Goal: Task Accomplishment & Management: Manage account settings

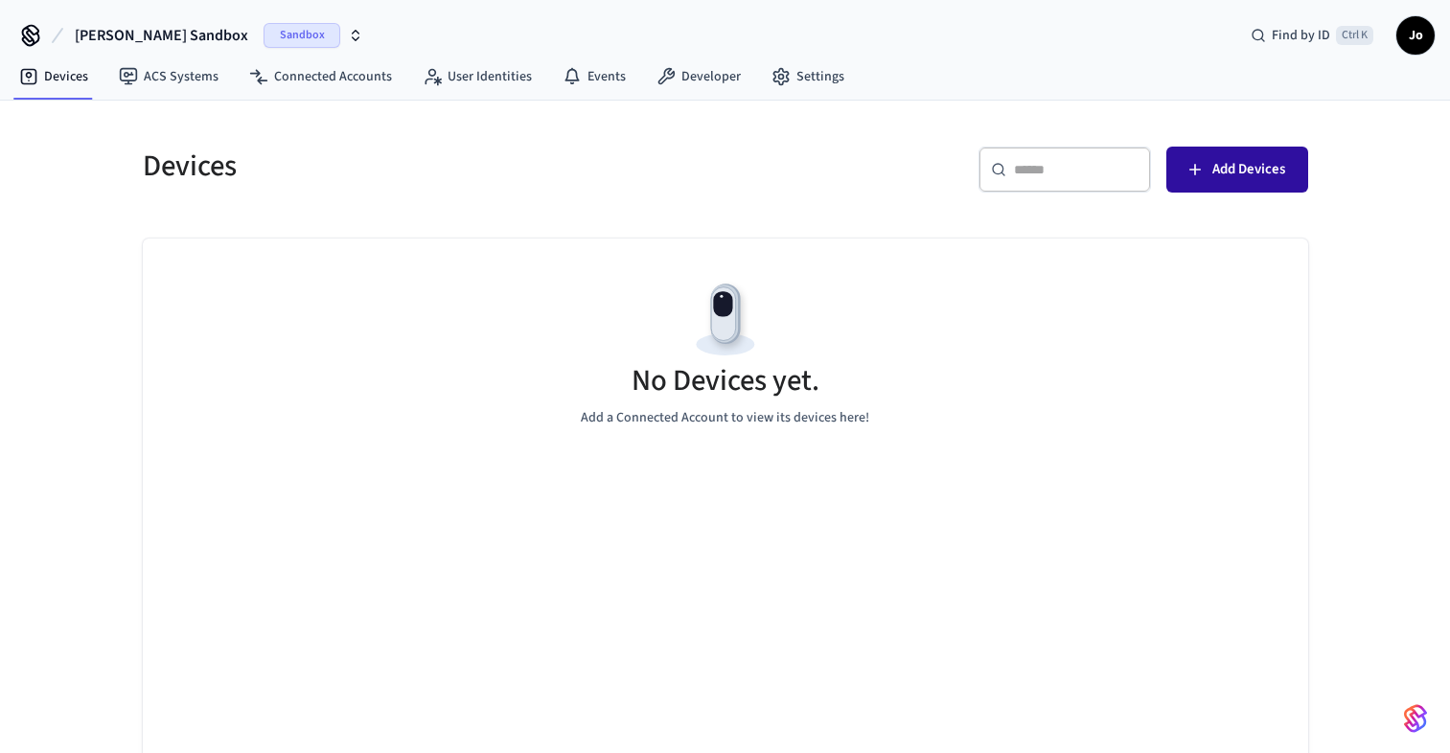
click at [1180, 185] on button "Add Devices" at bounding box center [1237, 170] width 142 height 46
drag, startPoint x: 1248, startPoint y: 179, endPoint x: 1240, endPoint y: 172, distance: 10.2
click at [1243, 177] on span "Add Devices" at bounding box center [1248, 169] width 73 height 25
click at [700, 73] on link "Developer" at bounding box center [698, 76] width 115 height 34
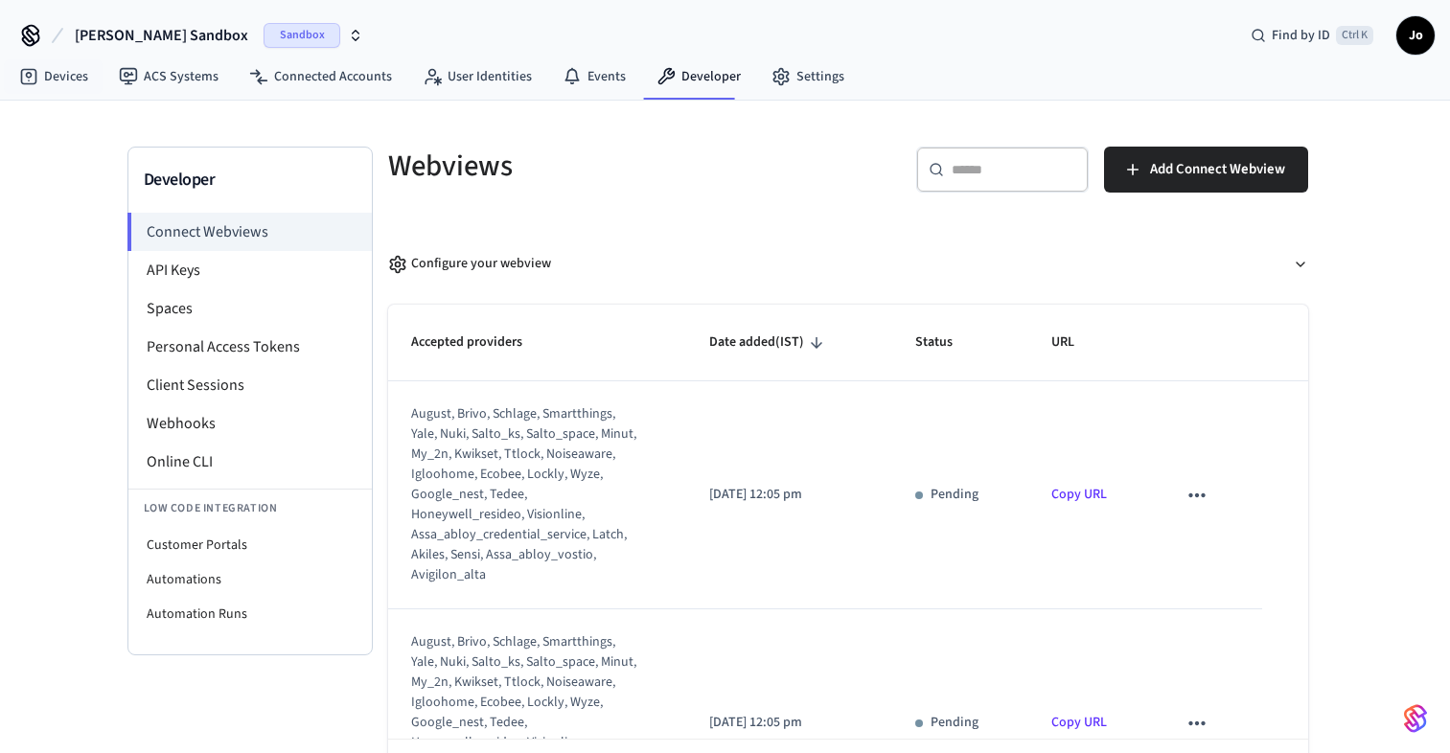
click at [43, 50] on icon at bounding box center [30, 35] width 31 height 31
click at [48, 67] on link "Devices" at bounding box center [54, 76] width 100 height 34
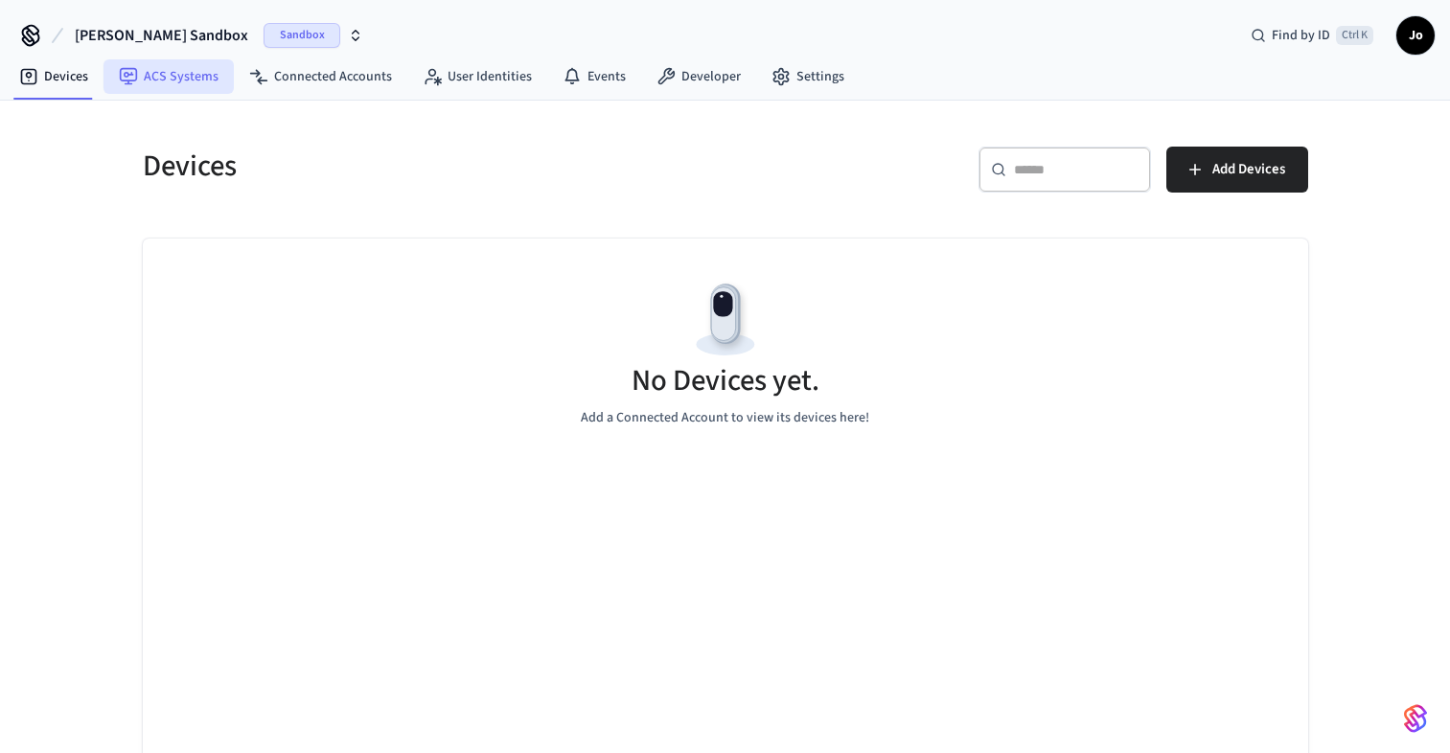
click at [156, 80] on link "ACS Systems" at bounding box center [168, 76] width 130 height 34
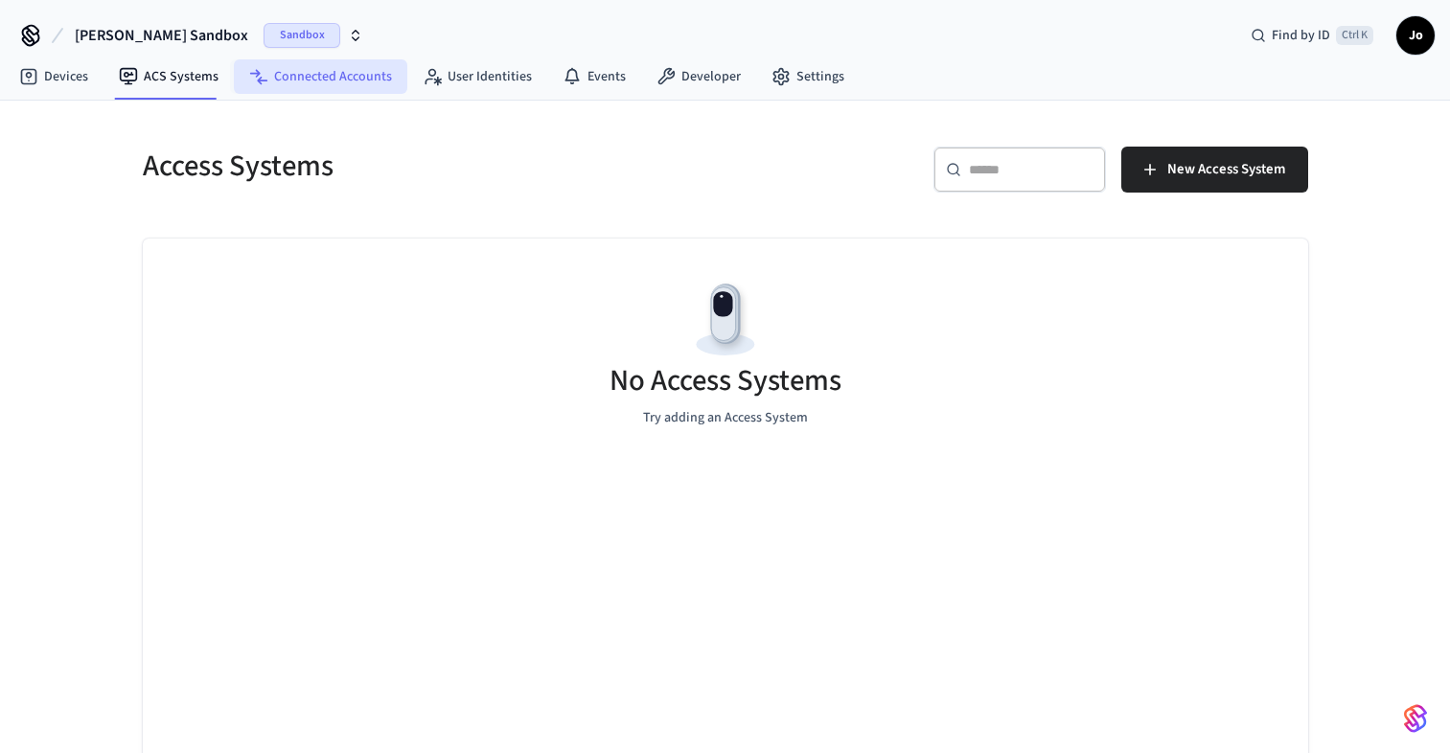
click at [286, 80] on link "Connected Accounts" at bounding box center [320, 76] width 173 height 34
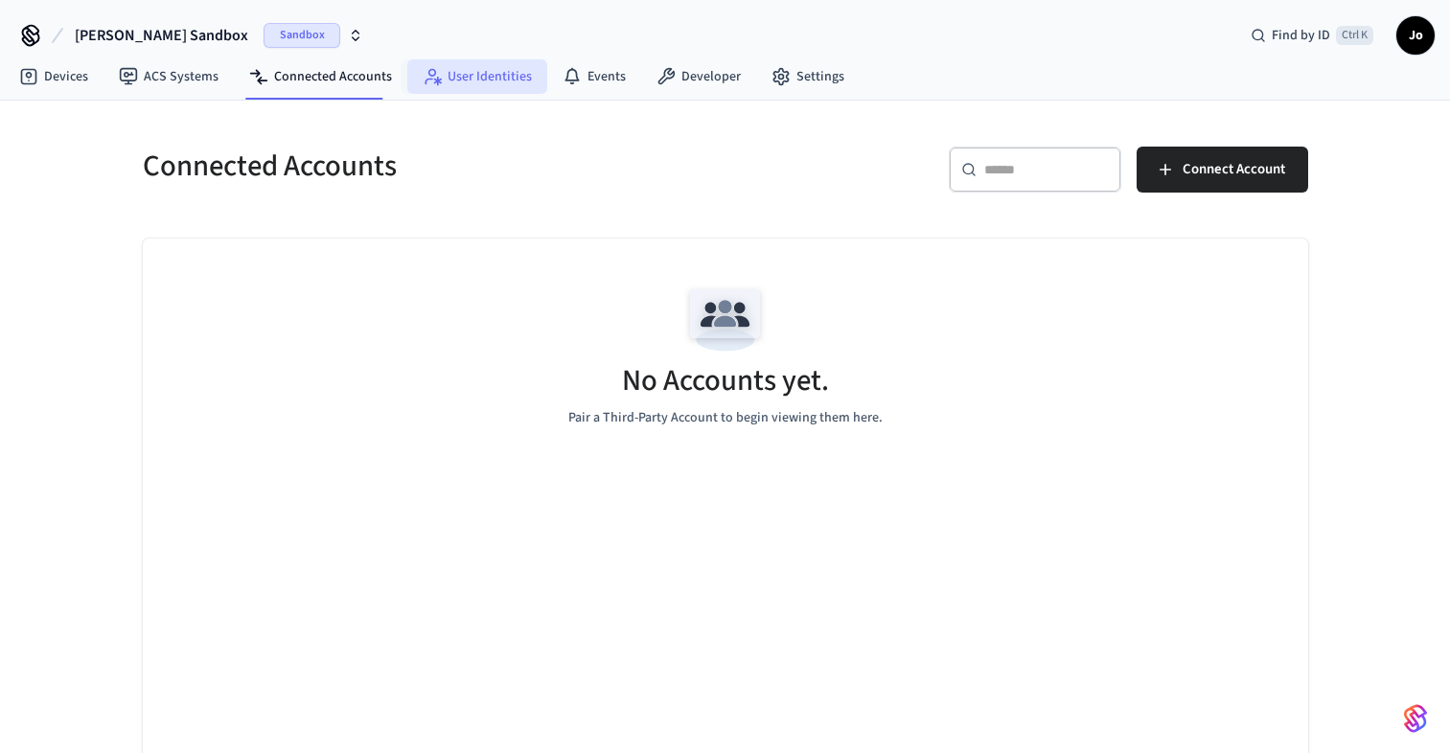
click at [467, 89] on link "User Identities" at bounding box center [477, 76] width 140 height 34
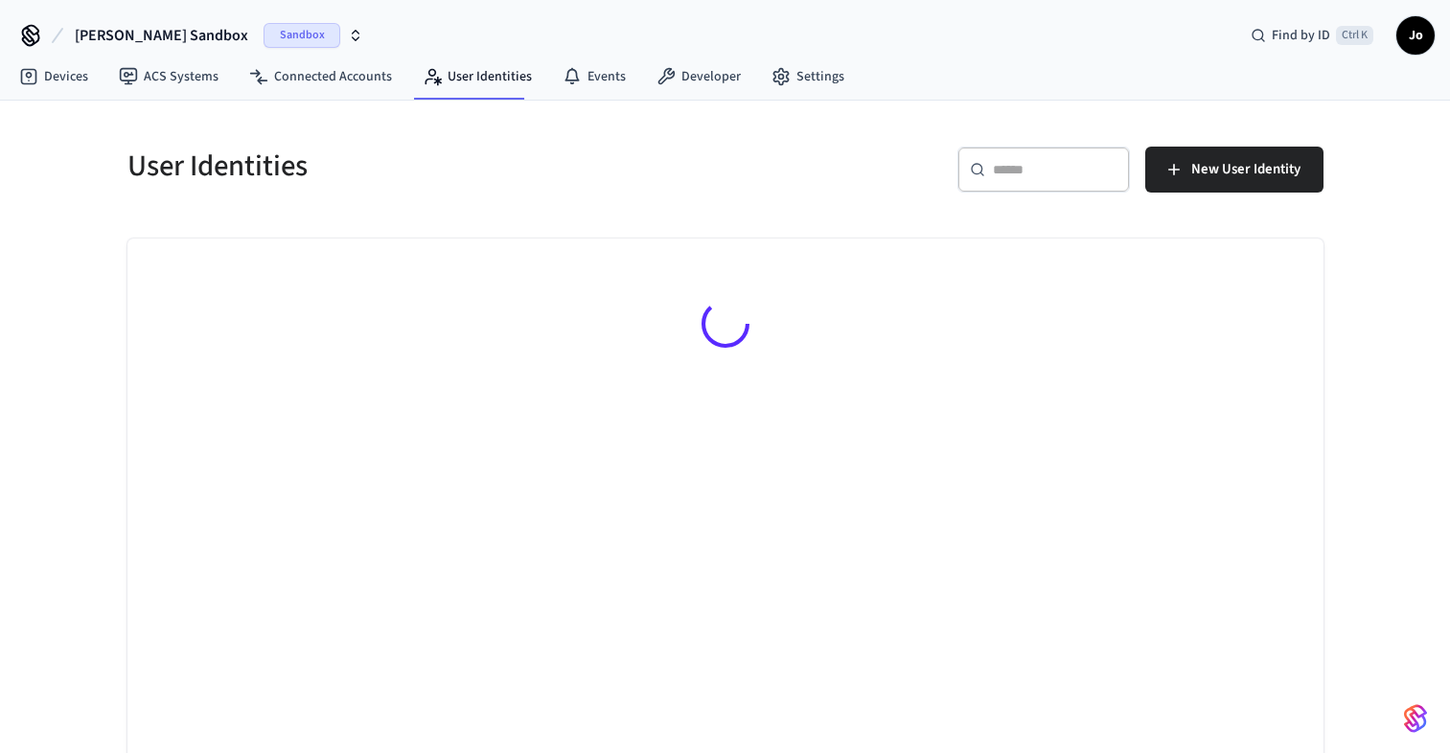
click at [348, 36] on icon "button" at bounding box center [355, 35] width 15 height 15
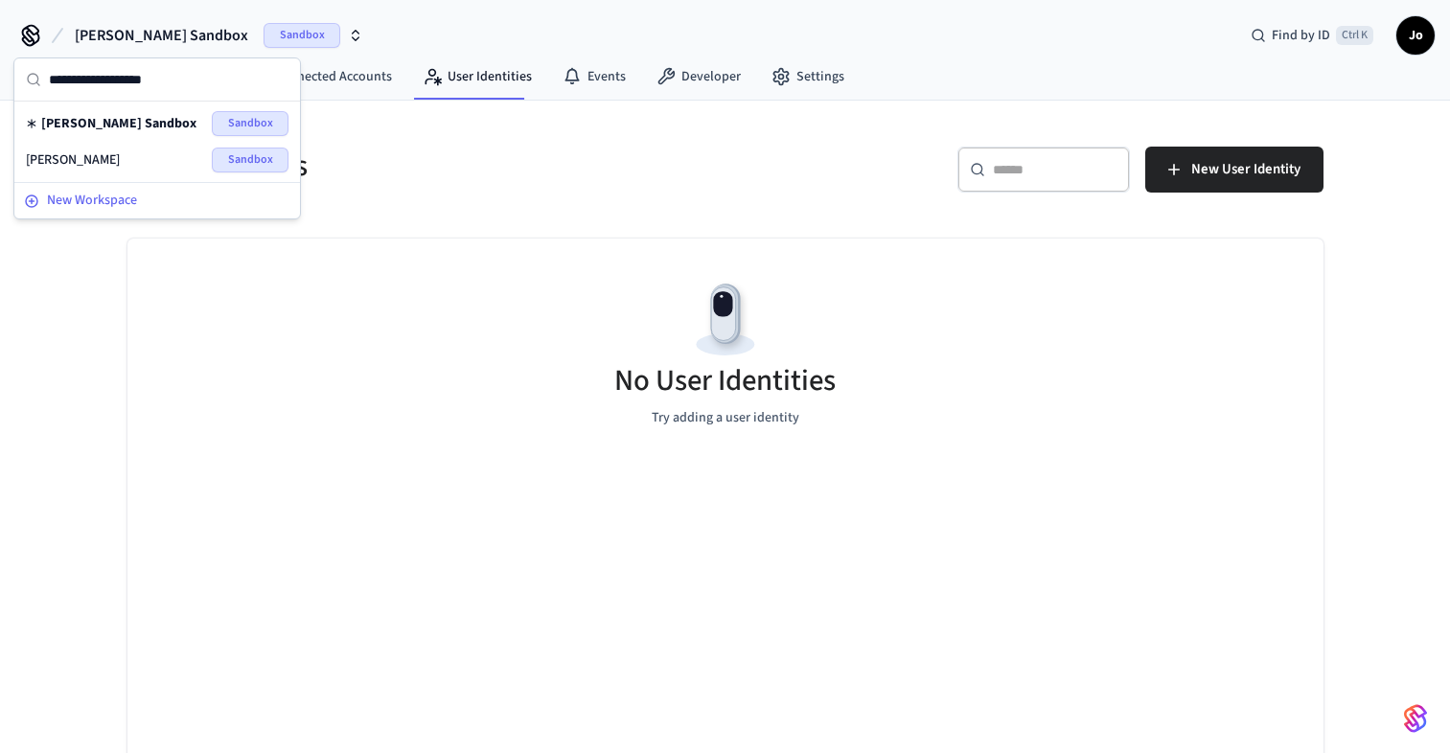
click at [104, 202] on span "New Workspace" at bounding box center [92, 201] width 90 height 20
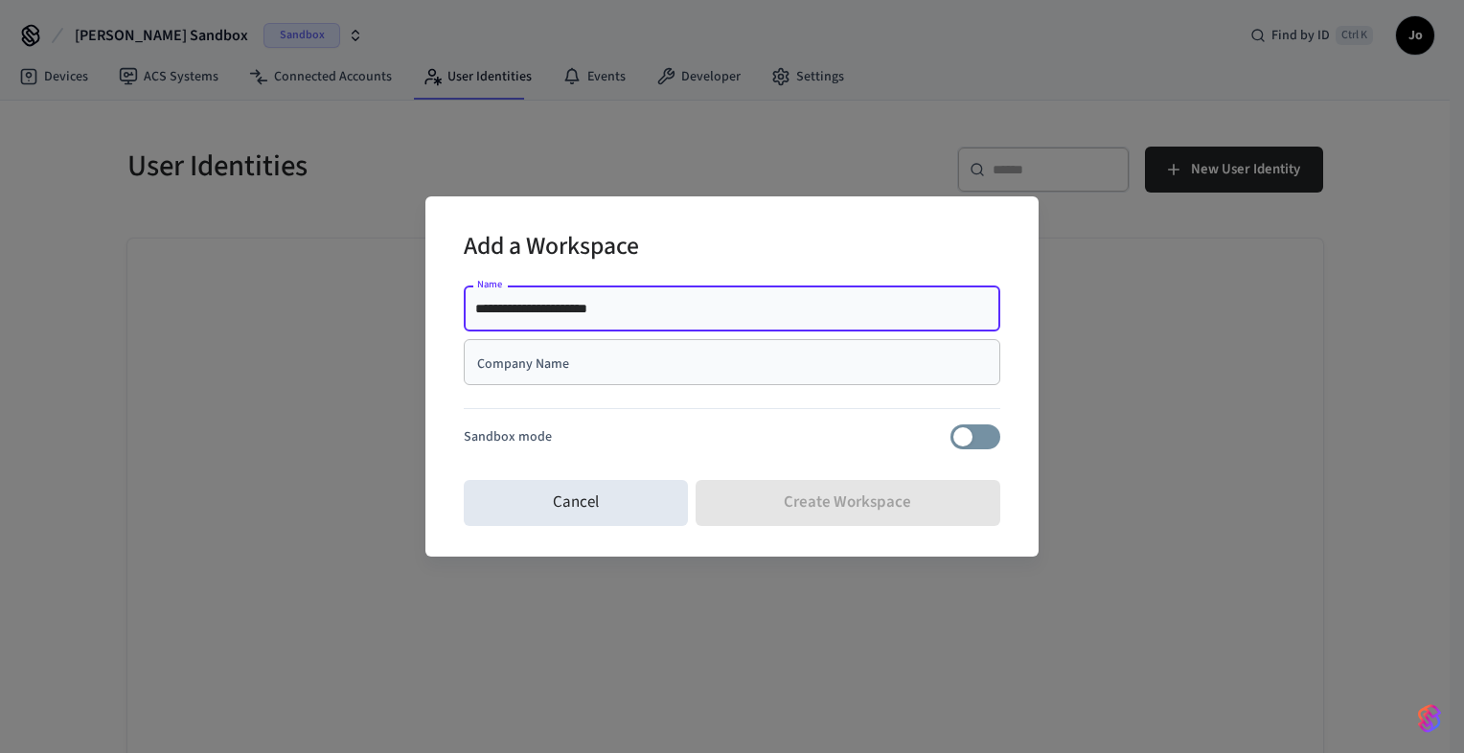
type input "**********"
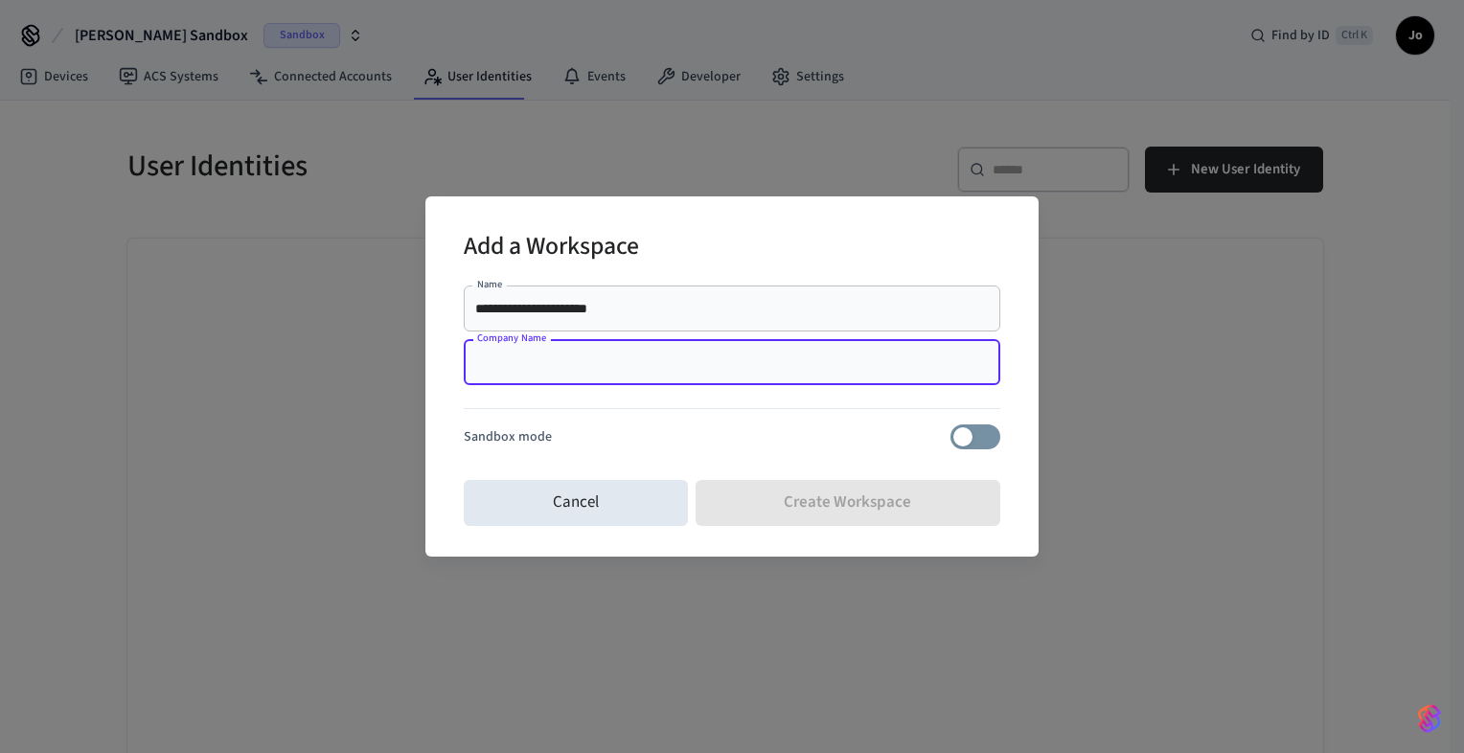
click at [571, 369] on input "Company Name" at bounding box center [732, 362] width 514 height 19
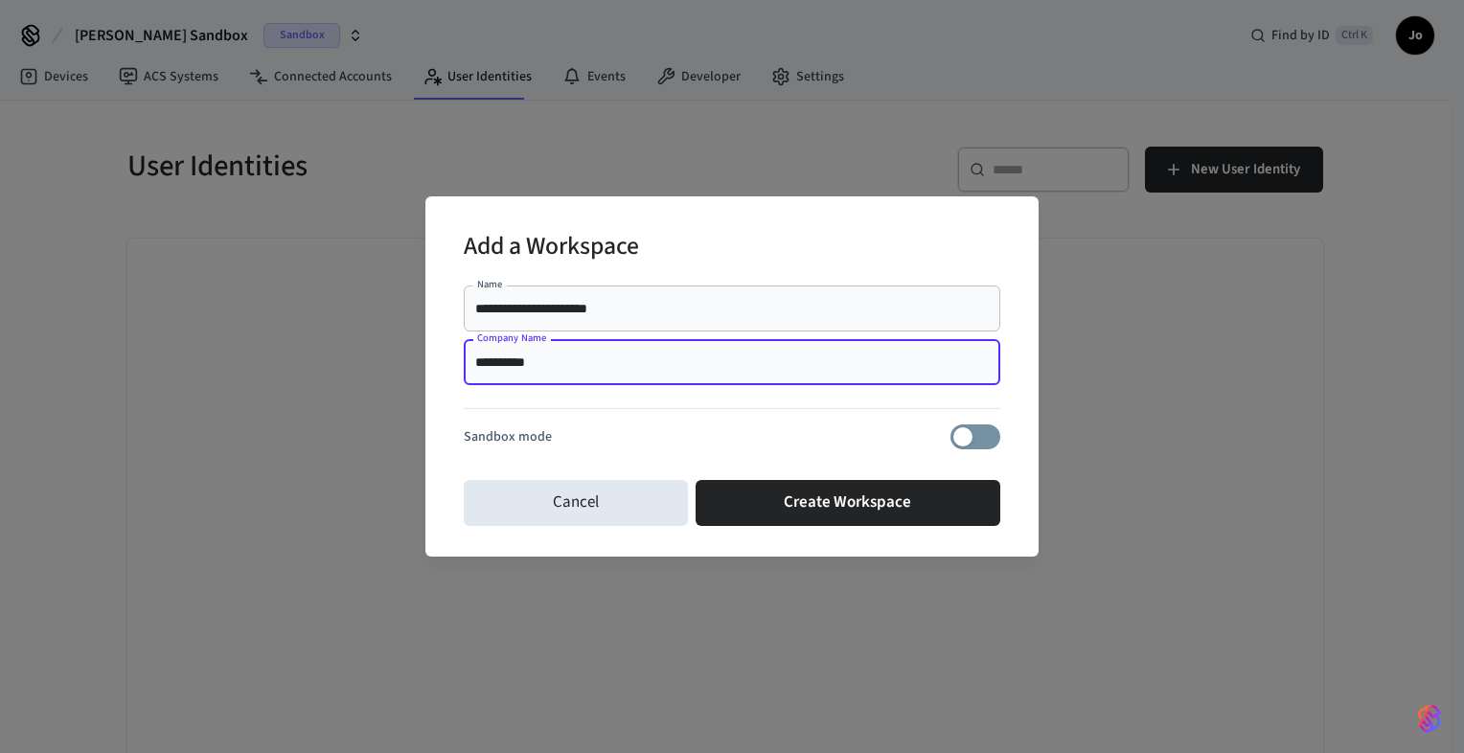
type input "**********"
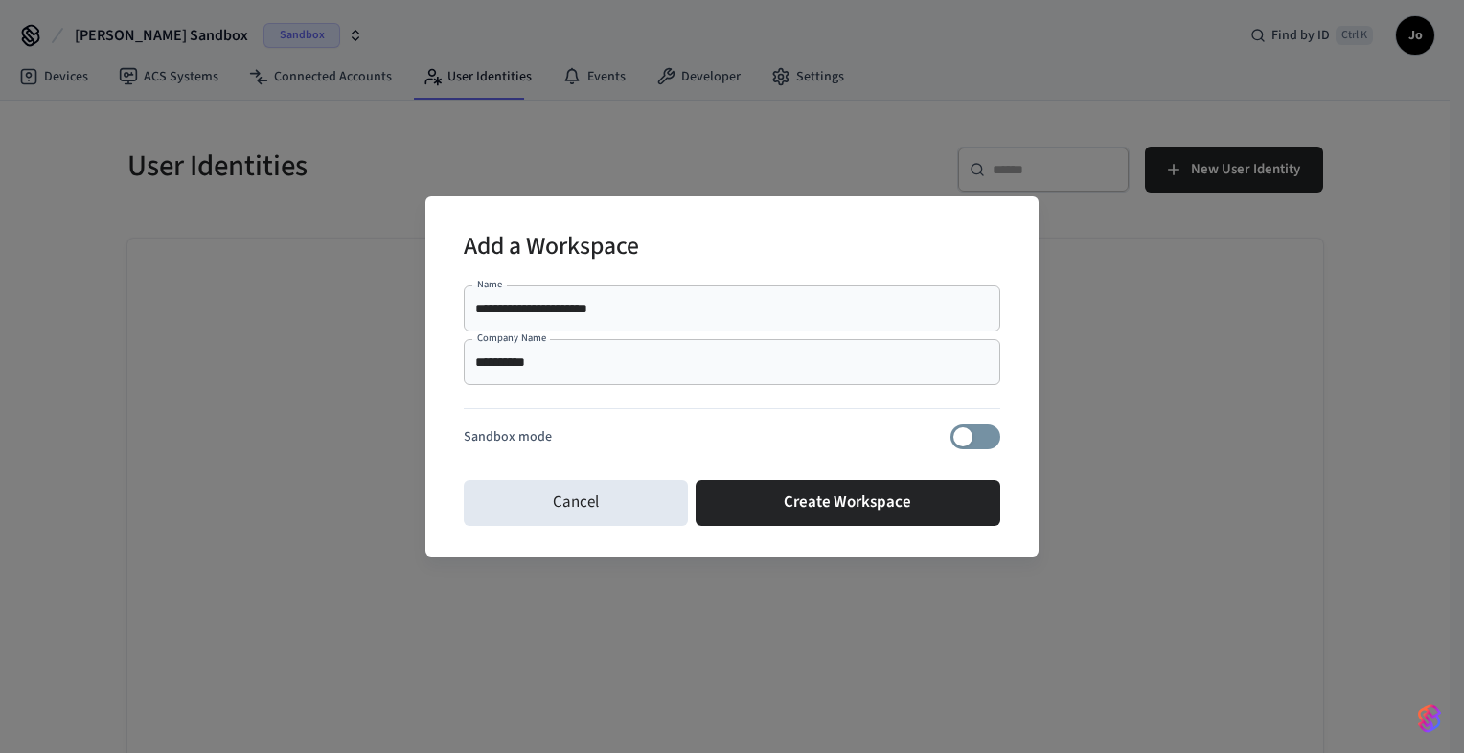
click at [971, 413] on div at bounding box center [732, 413] width 537 height 24
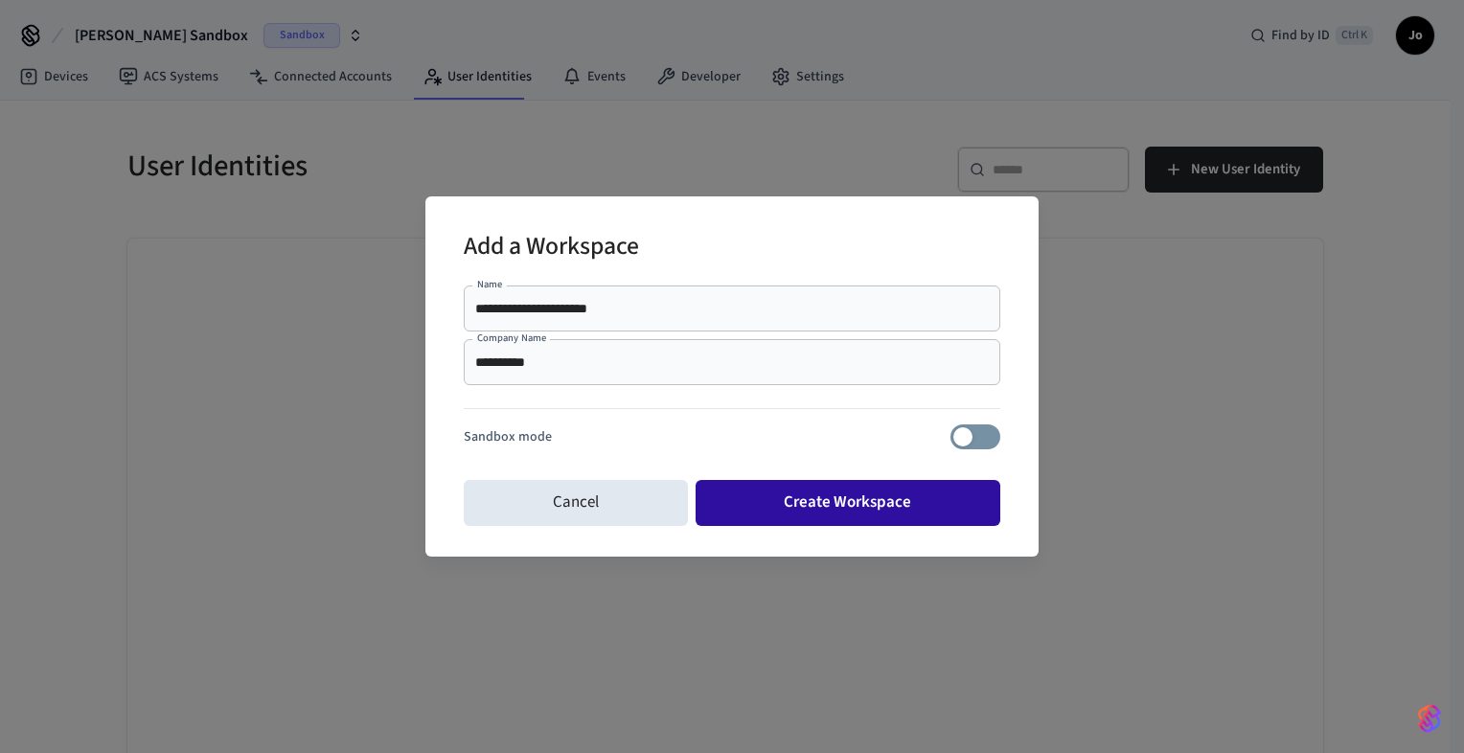
click at [861, 497] on button "Create Workspace" at bounding box center [849, 503] width 306 height 46
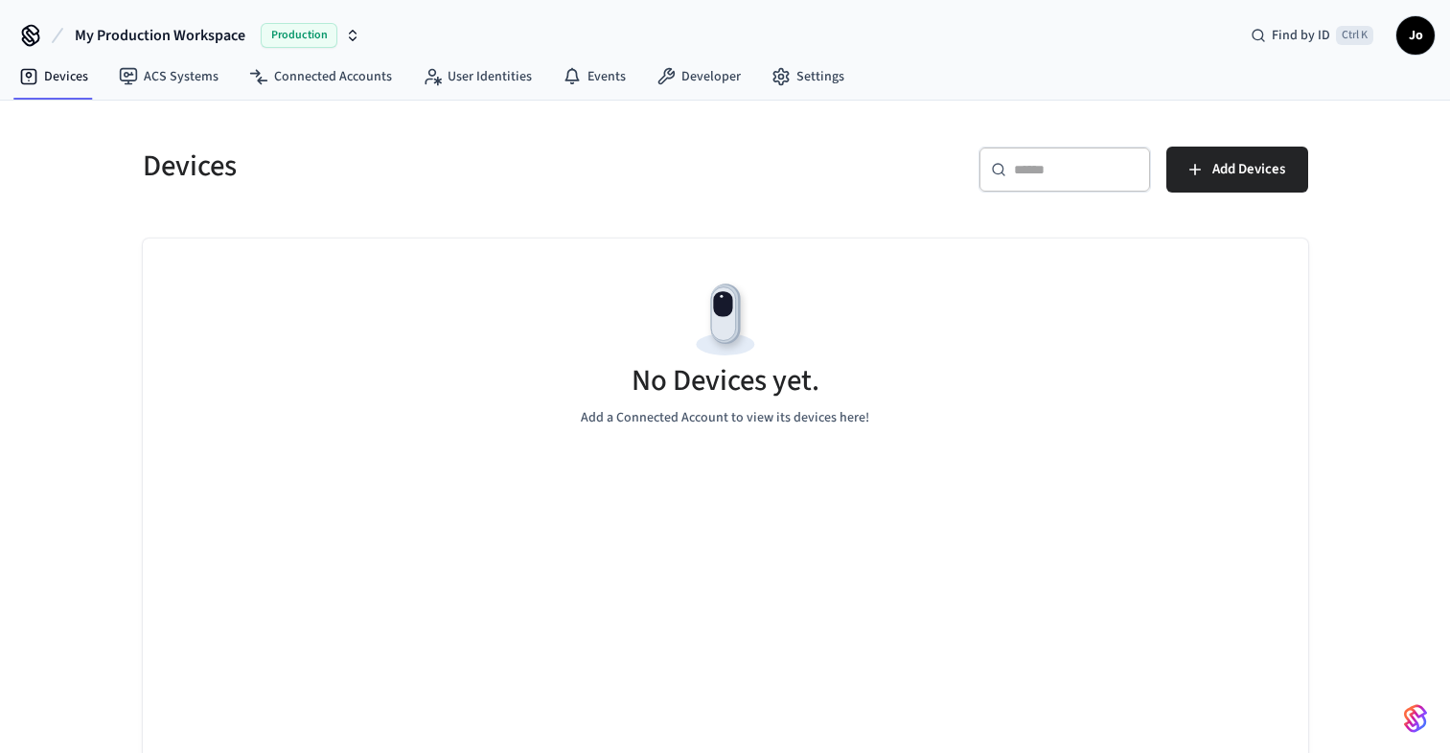
click at [340, 41] on div "Production" at bounding box center [311, 35] width 100 height 25
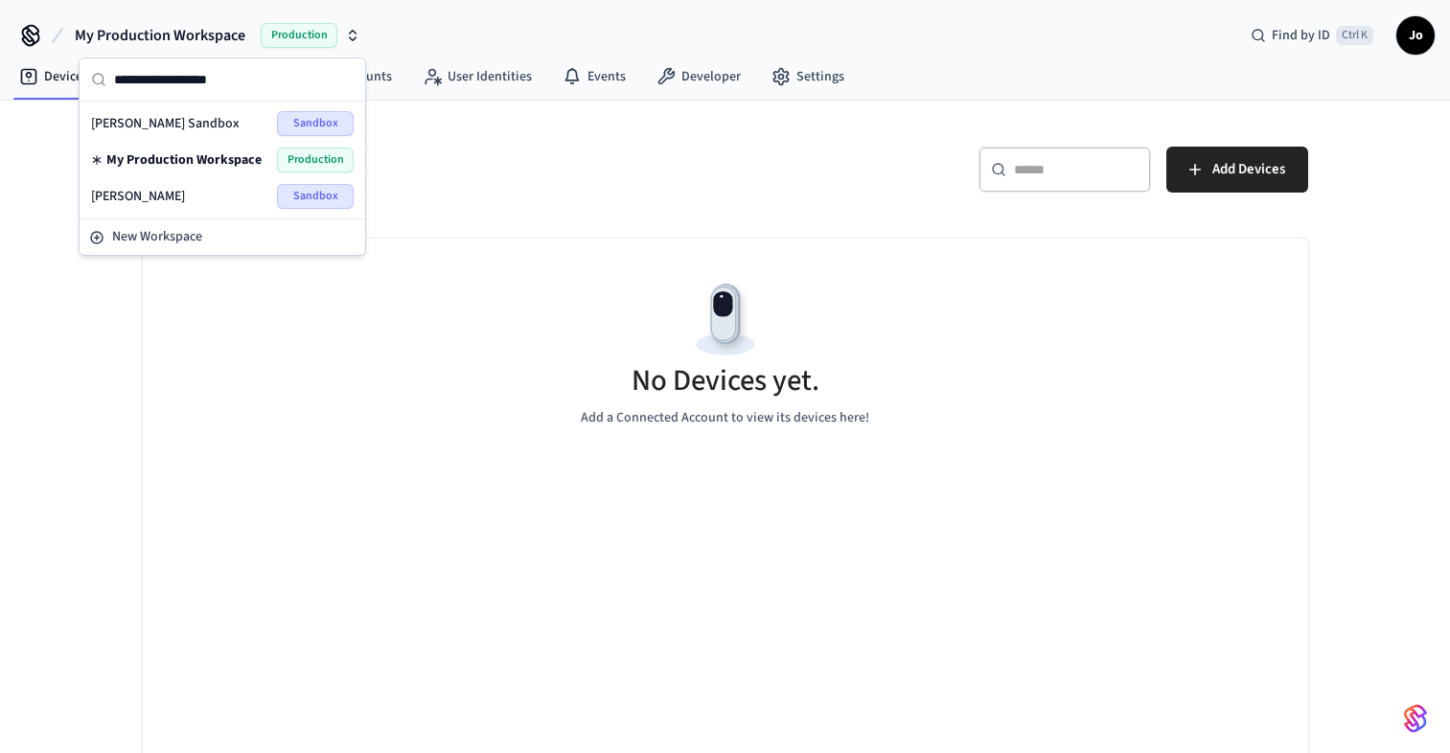
click at [341, 41] on div "Production" at bounding box center [311, 35] width 100 height 25
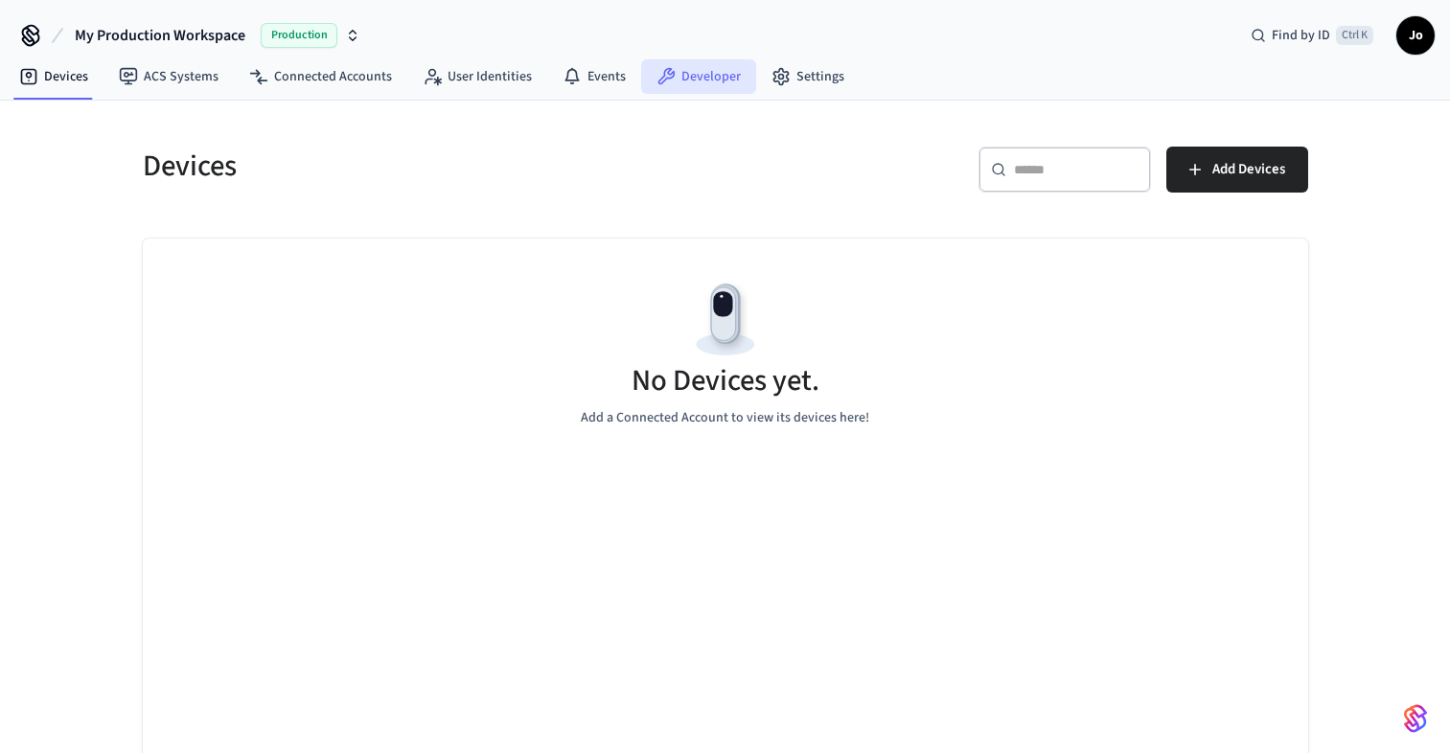
click at [692, 75] on link "Developer" at bounding box center [698, 76] width 115 height 34
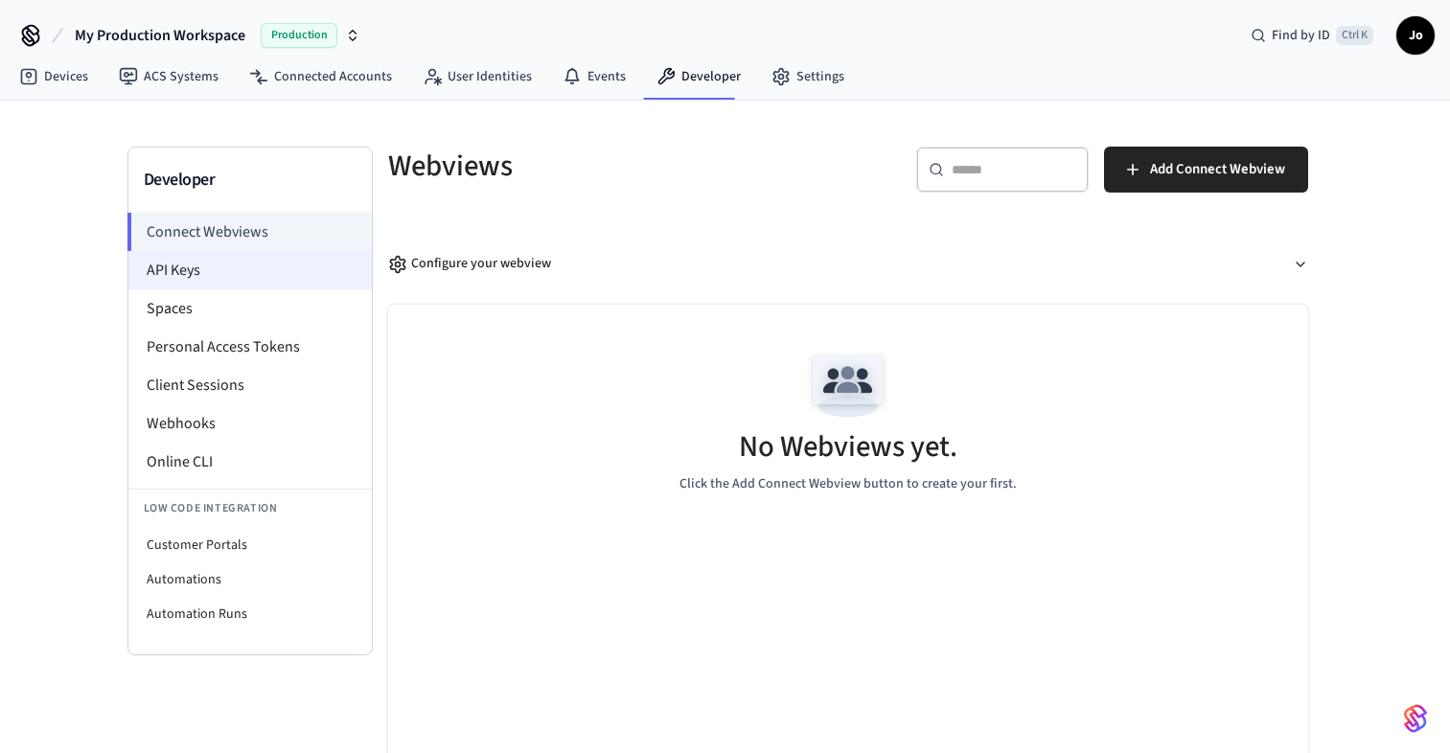
click at [234, 274] on li "API Keys" at bounding box center [249, 270] width 243 height 38
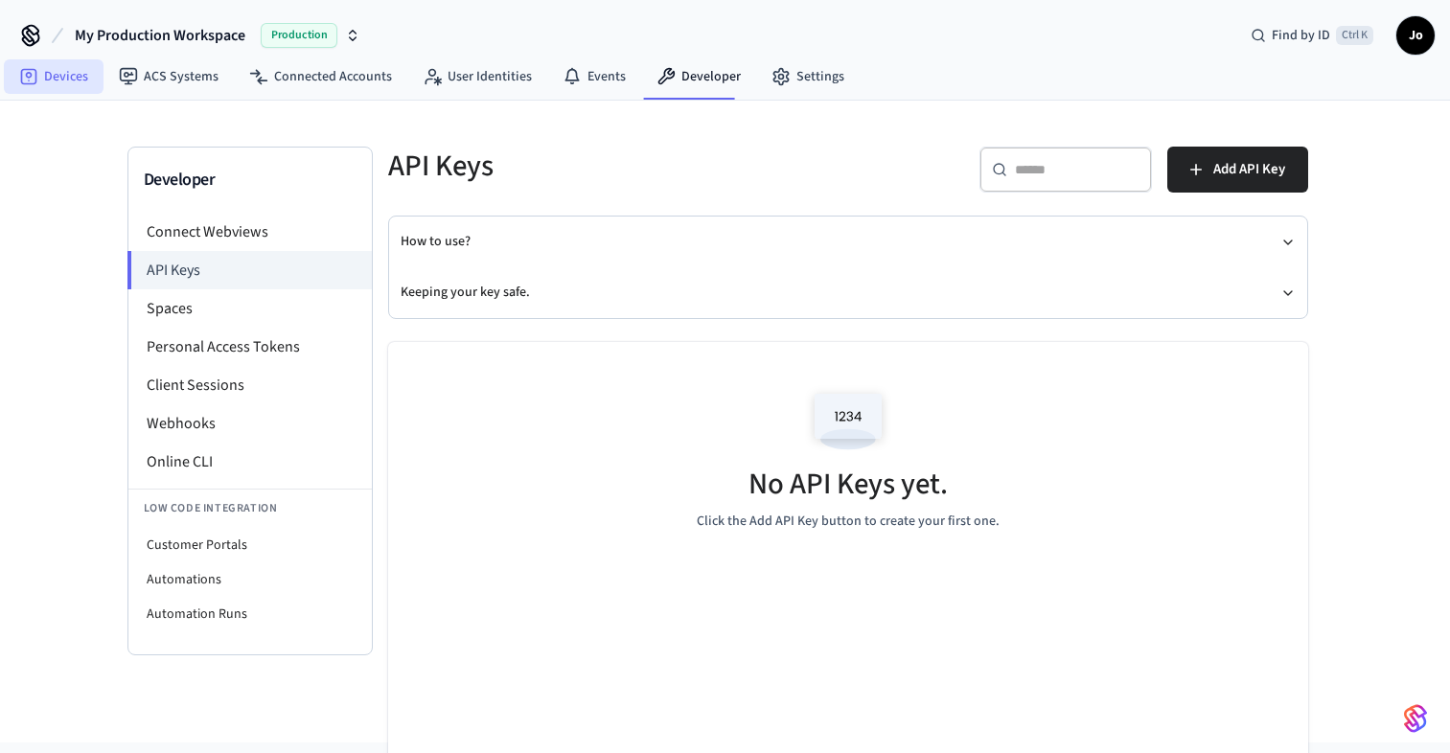
click at [77, 74] on link "Devices" at bounding box center [54, 76] width 100 height 34
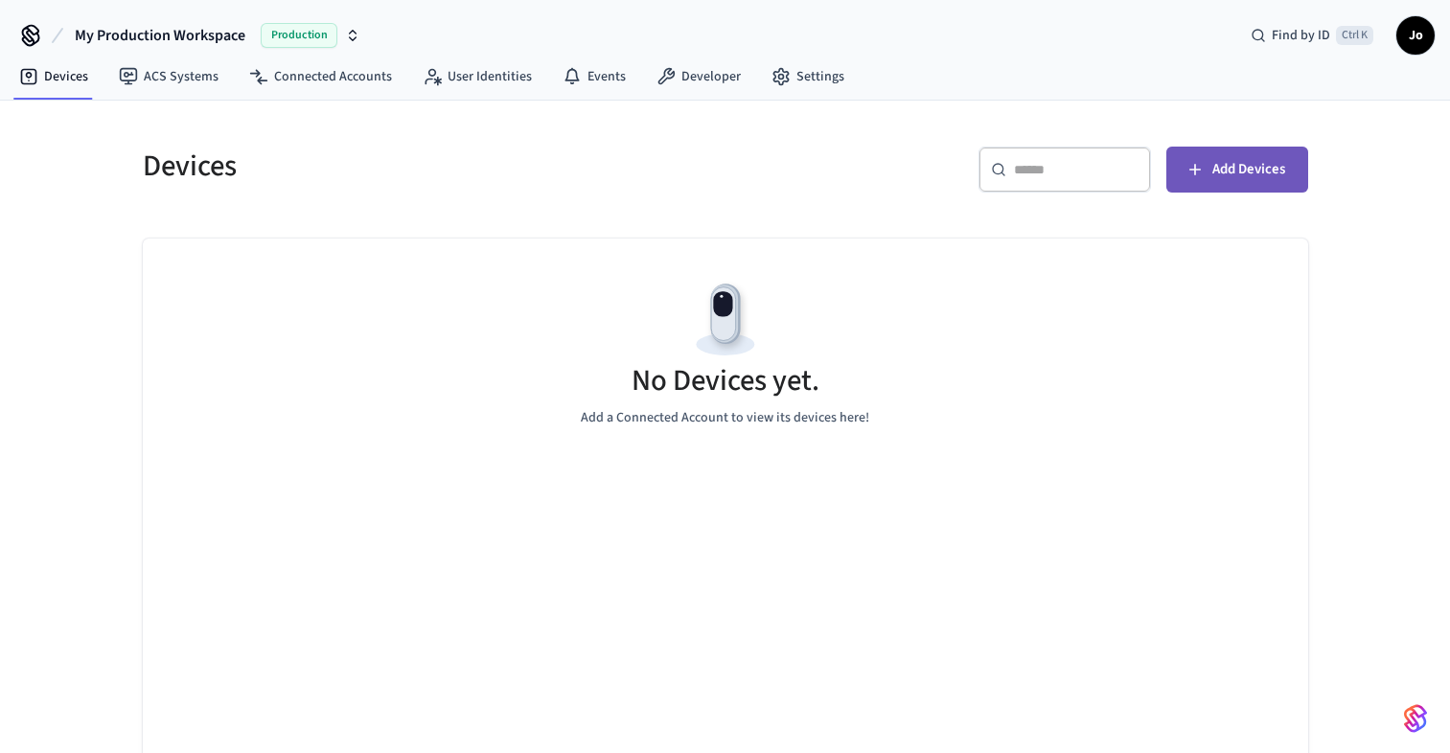
click at [1240, 156] on button "Add Devices" at bounding box center [1237, 170] width 142 height 46
click at [673, 77] on link "Developer" at bounding box center [698, 76] width 115 height 34
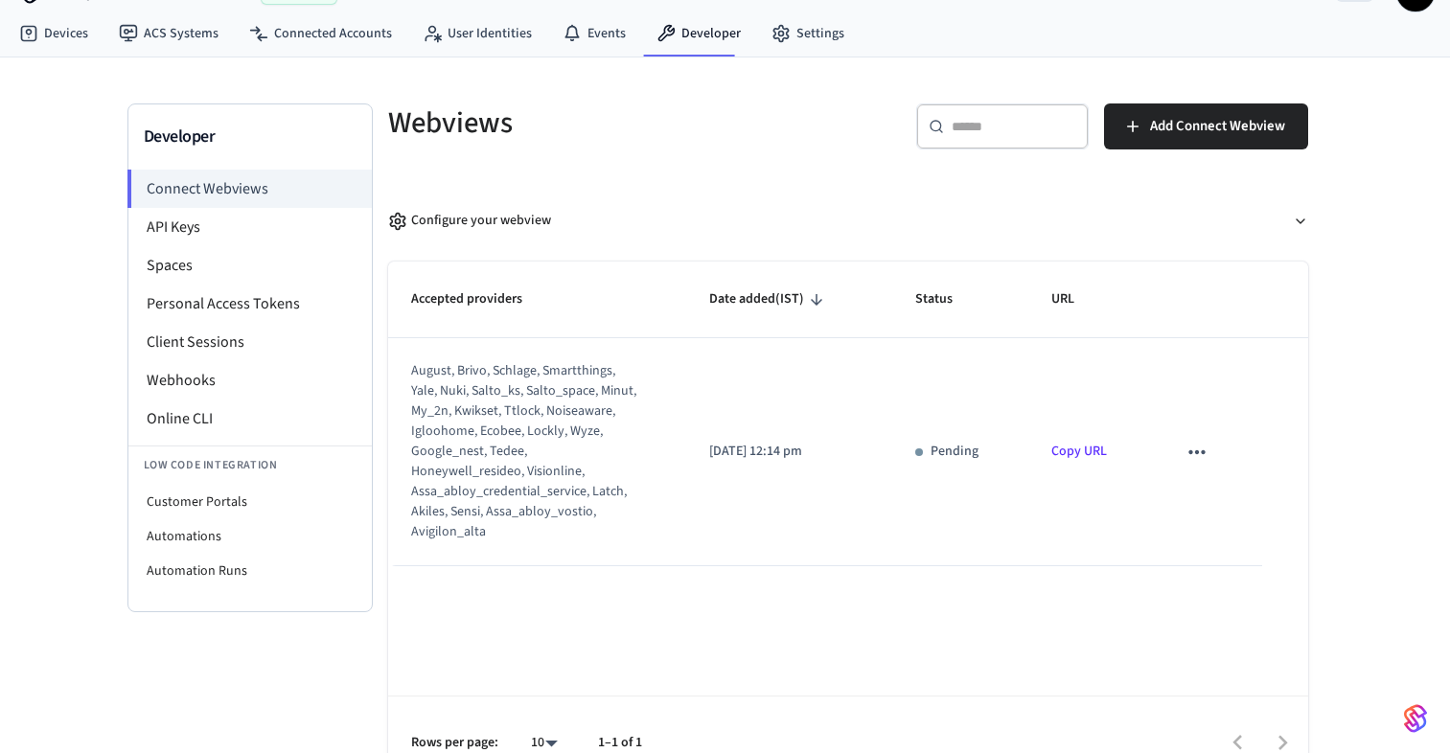
scroll to position [79, 0]
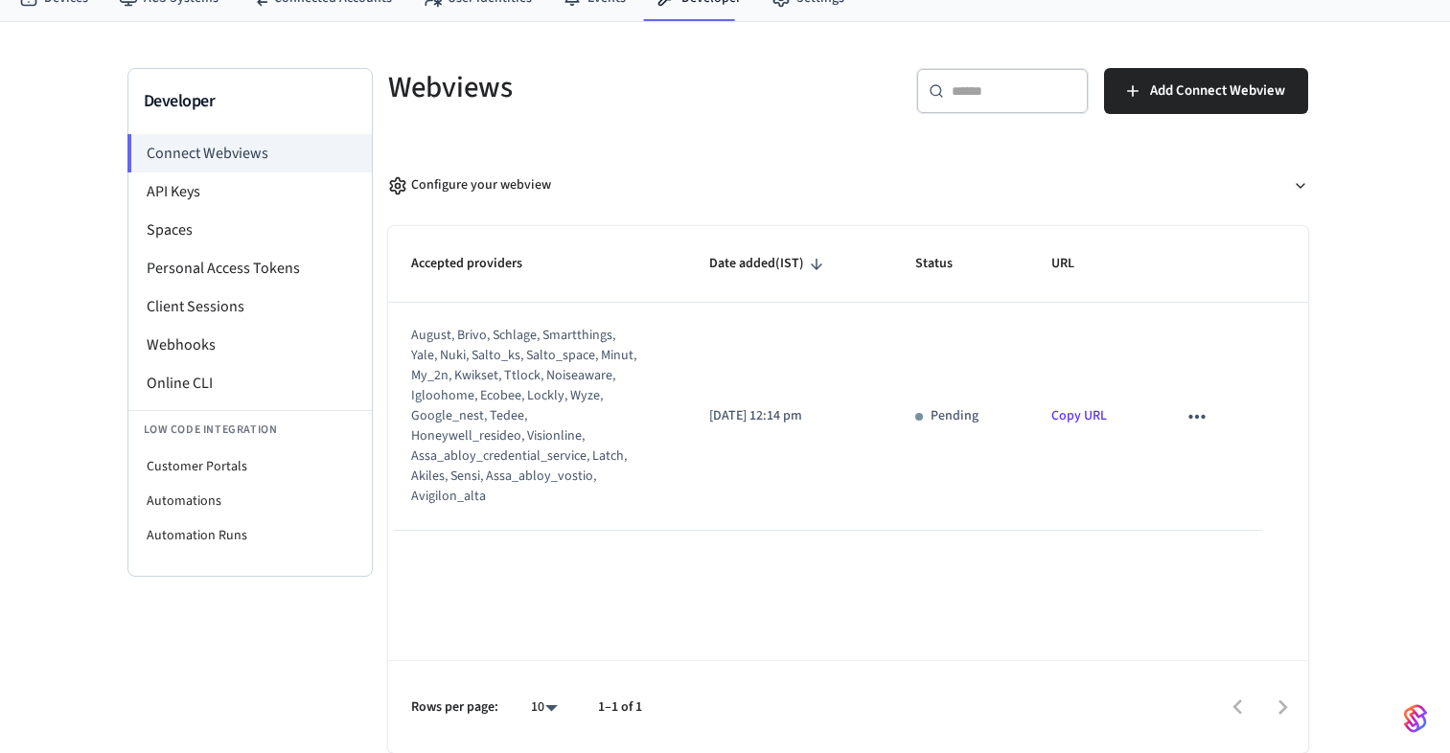
click at [1087, 419] on link "Copy URL" at bounding box center [1079, 415] width 56 height 19
click at [1198, 418] on icon "sticky table" at bounding box center [1197, 417] width 16 height 4
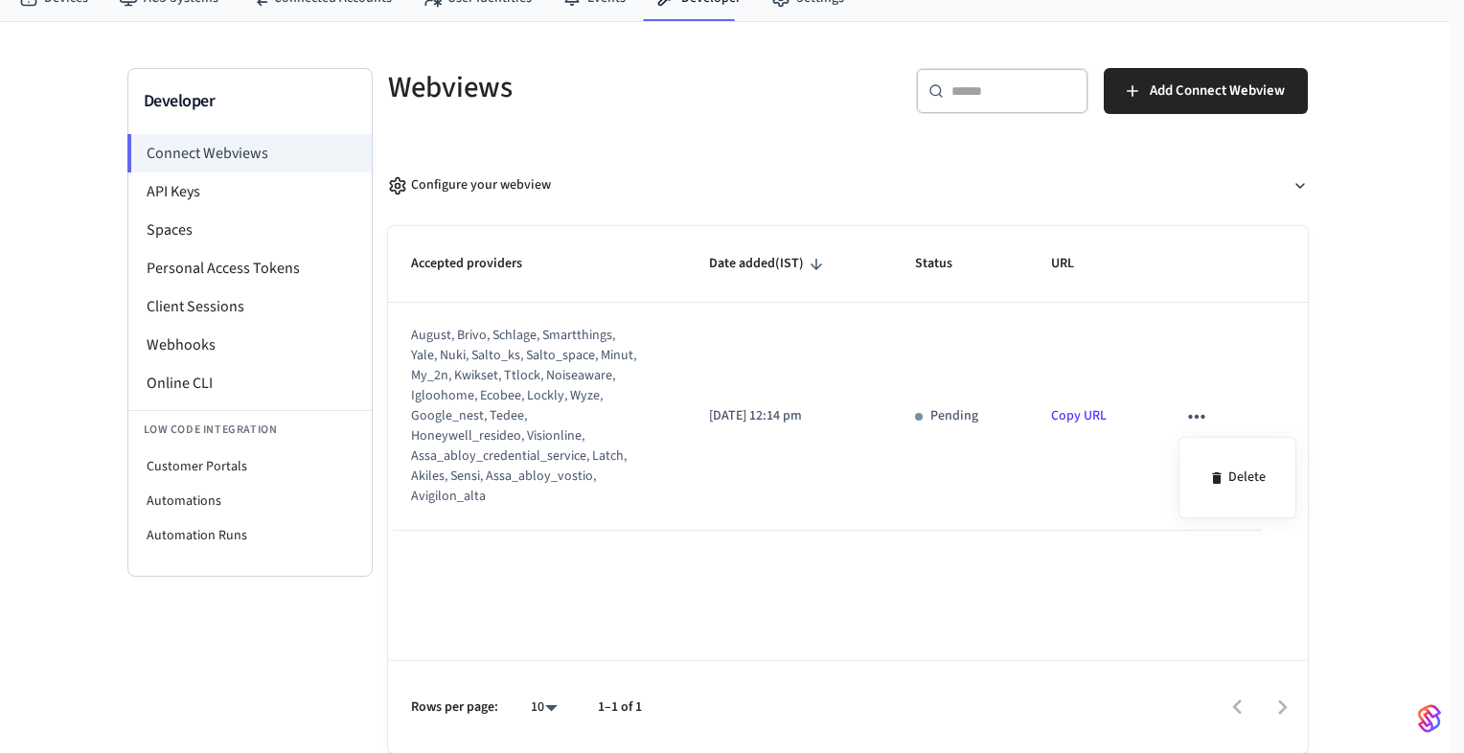
click at [1198, 418] on div at bounding box center [732, 376] width 1464 height 753
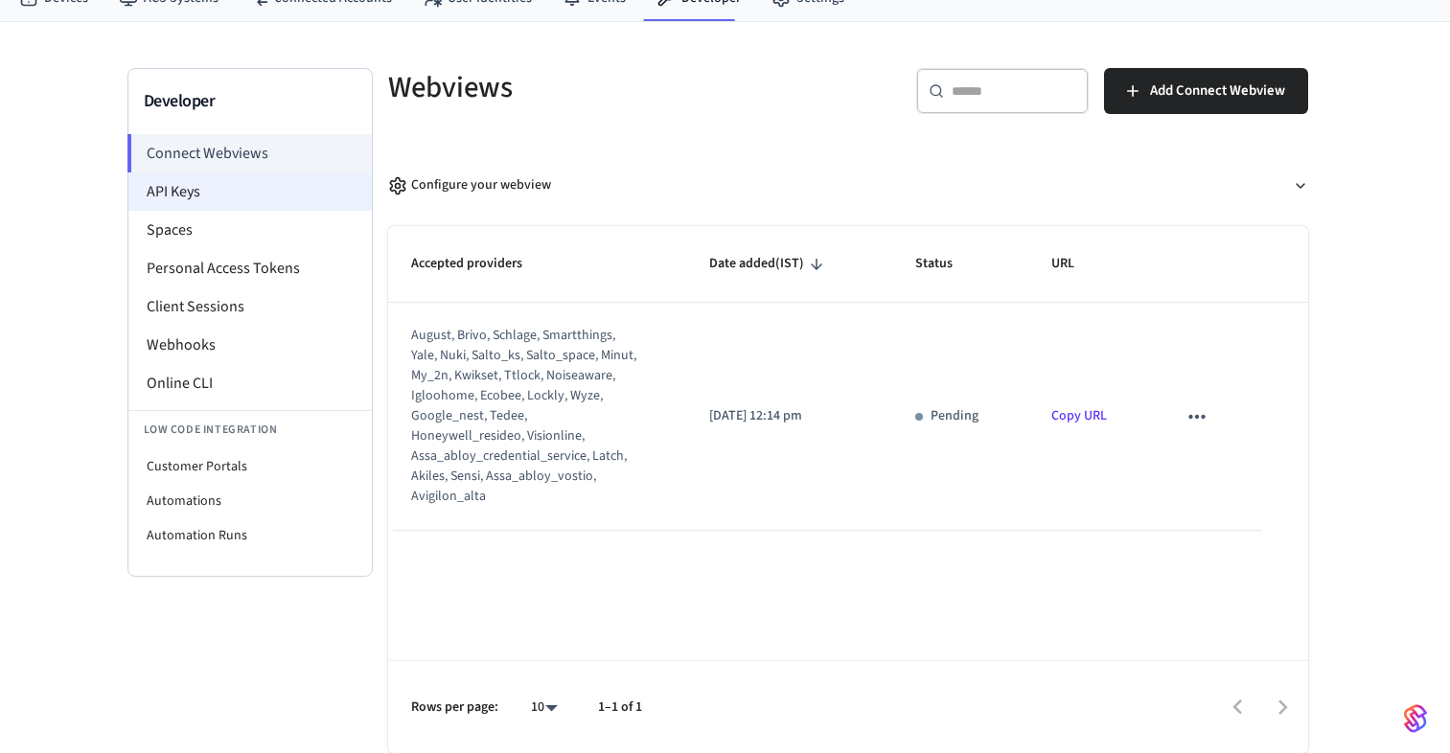
click at [195, 196] on li "API Keys" at bounding box center [249, 191] width 243 height 38
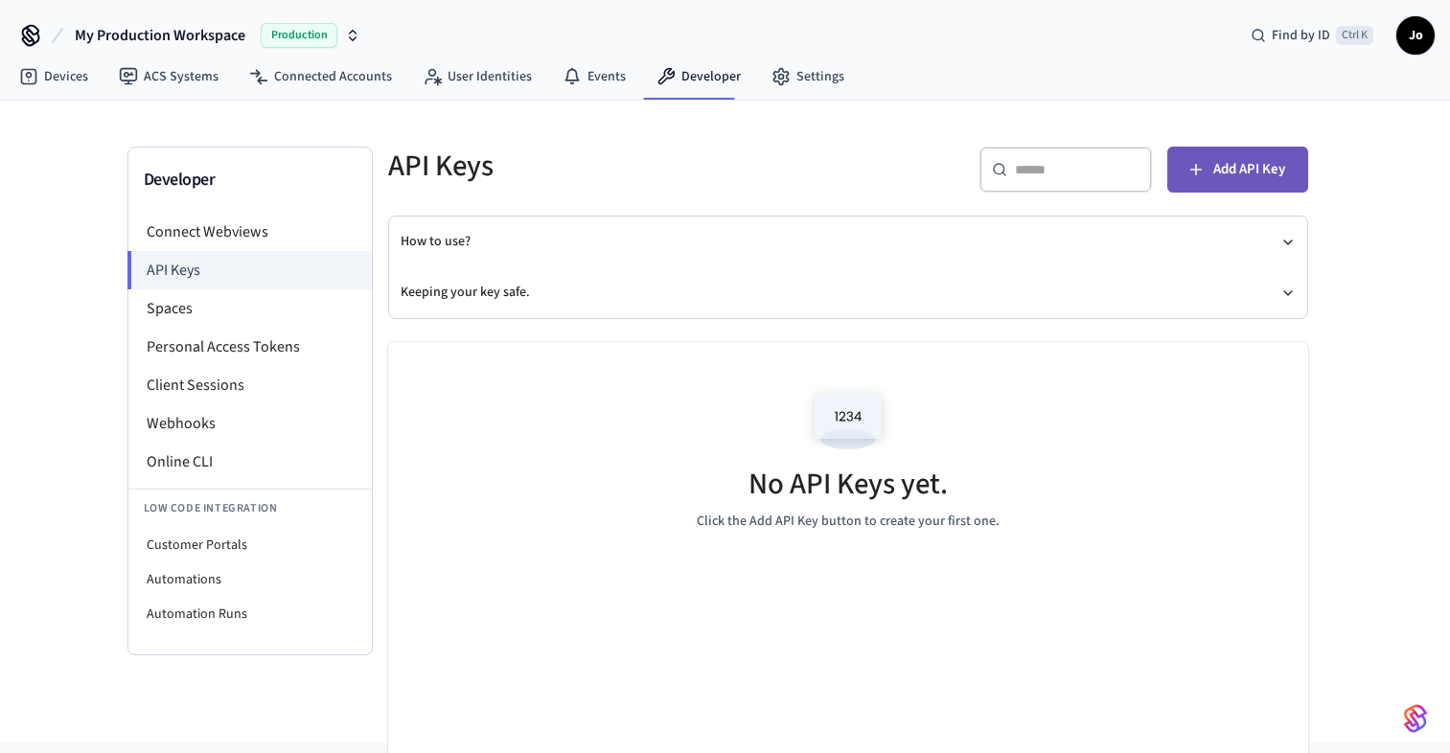
click at [1290, 174] on button "Add API Key" at bounding box center [1237, 170] width 141 height 46
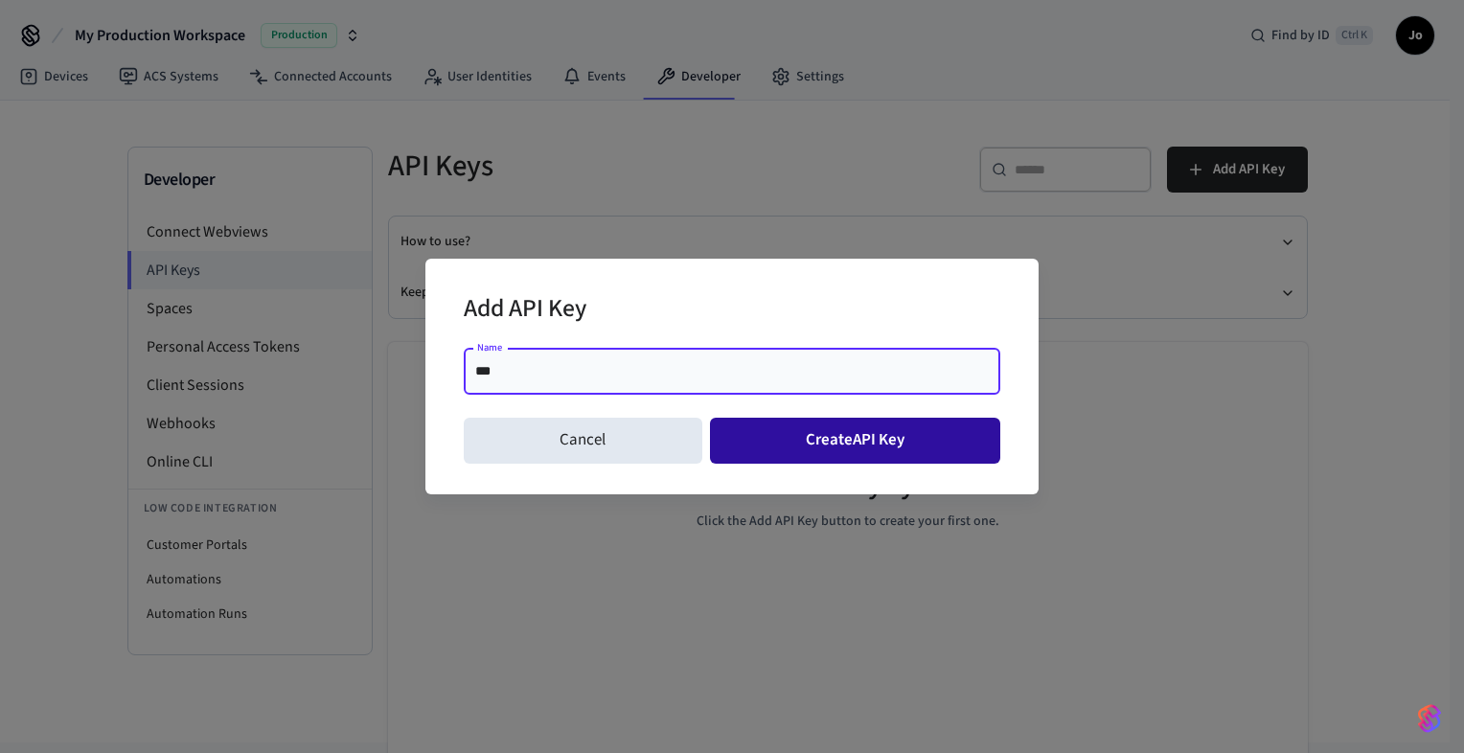
type input "***"
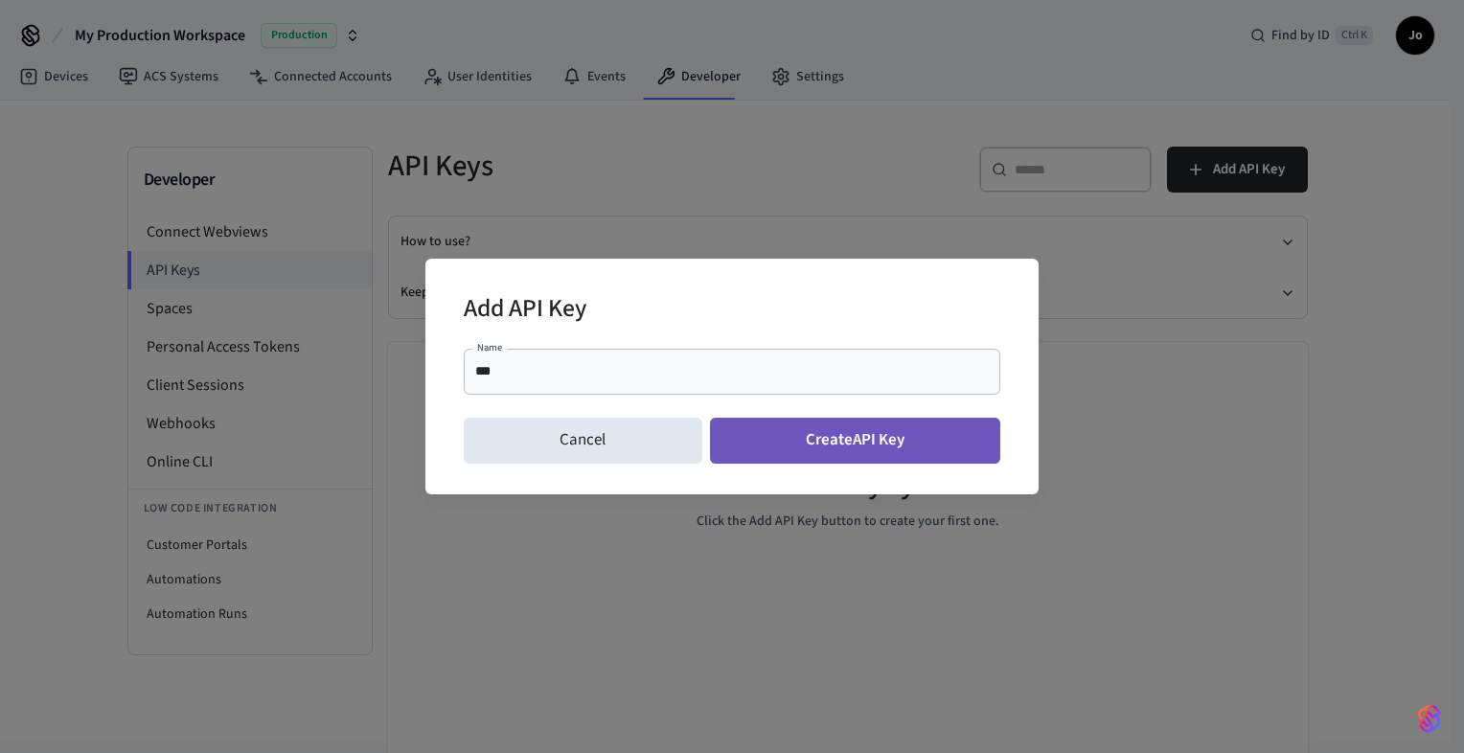
click at [858, 443] on button "Create API Key" at bounding box center [855, 441] width 291 height 46
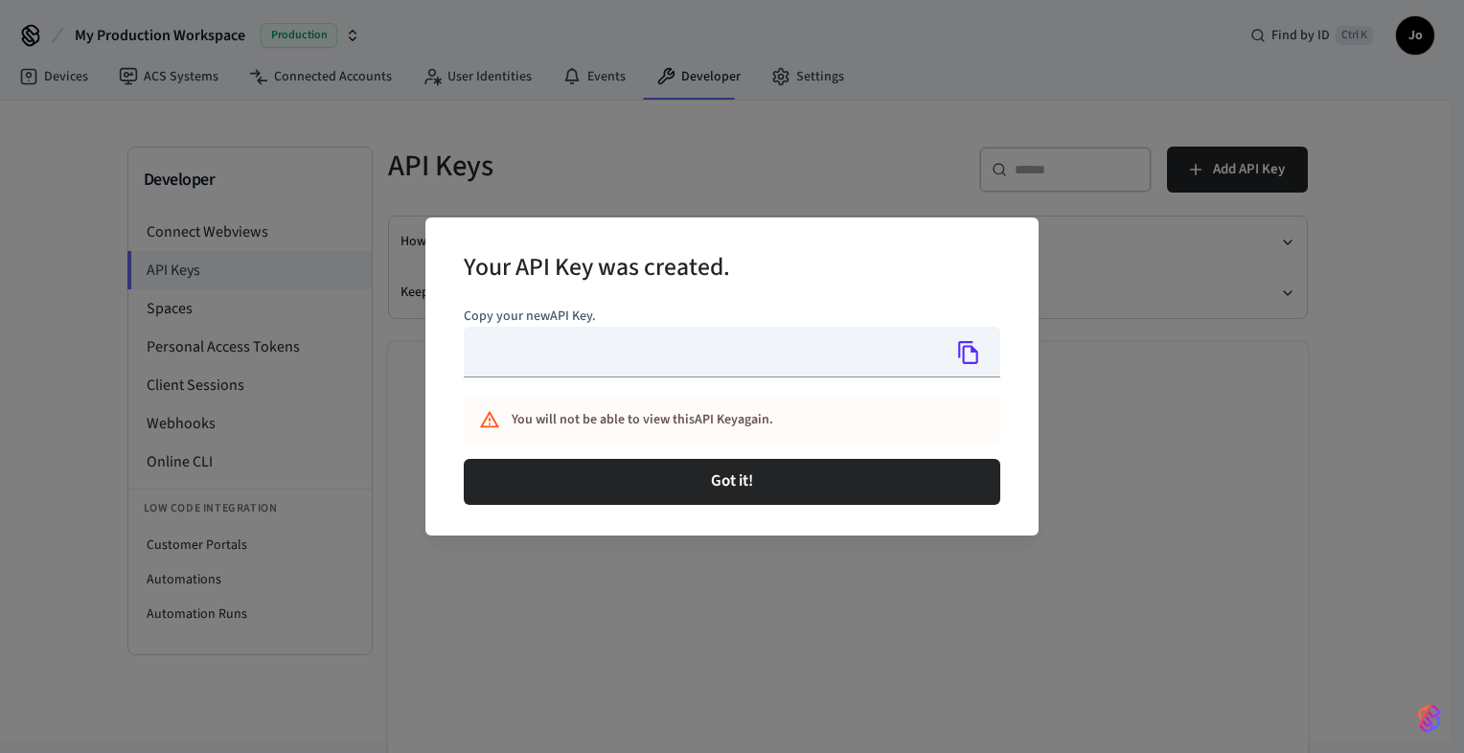
type input "**********"
click at [978, 356] on icon "Copy" at bounding box center [968, 352] width 25 height 25
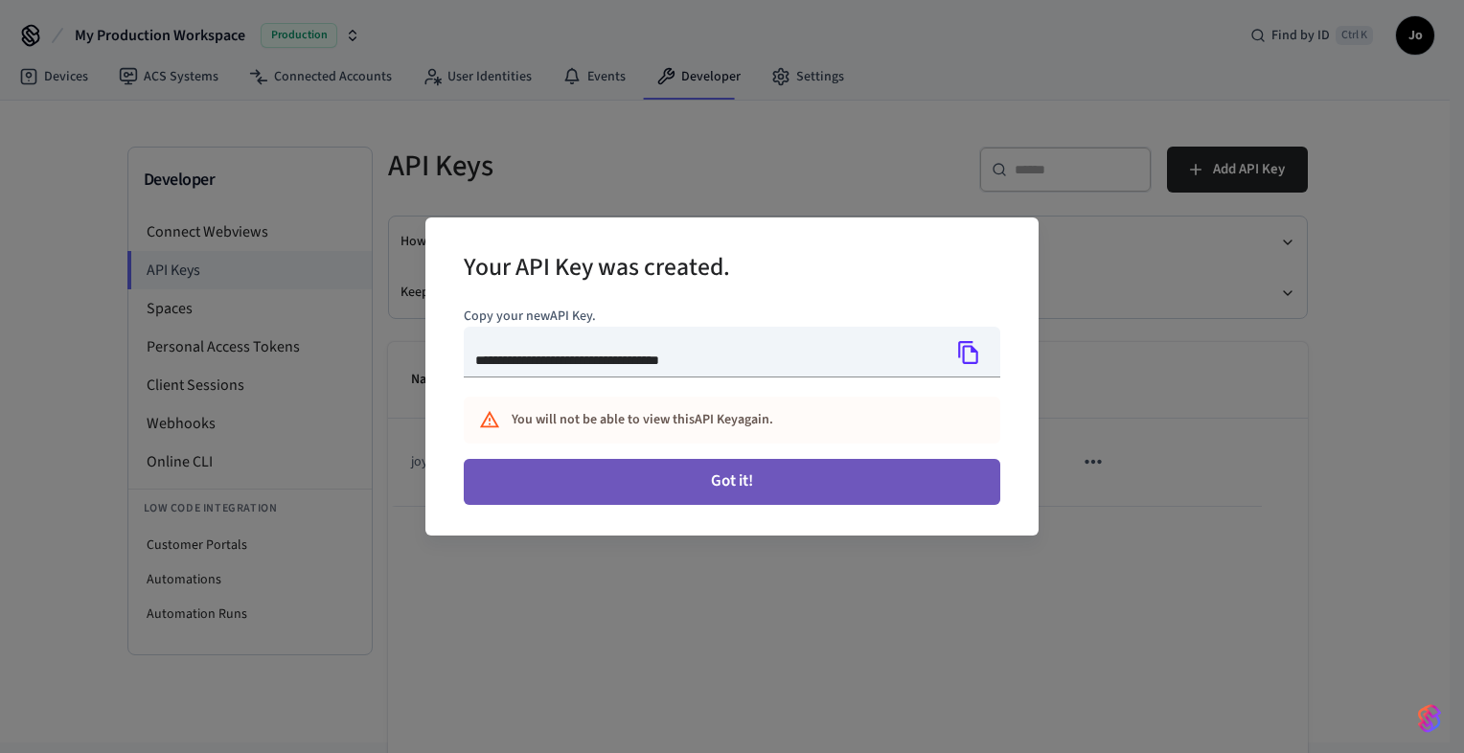
click at [900, 484] on button "Got it!" at bounding box center [732, 482] width 537 height 46
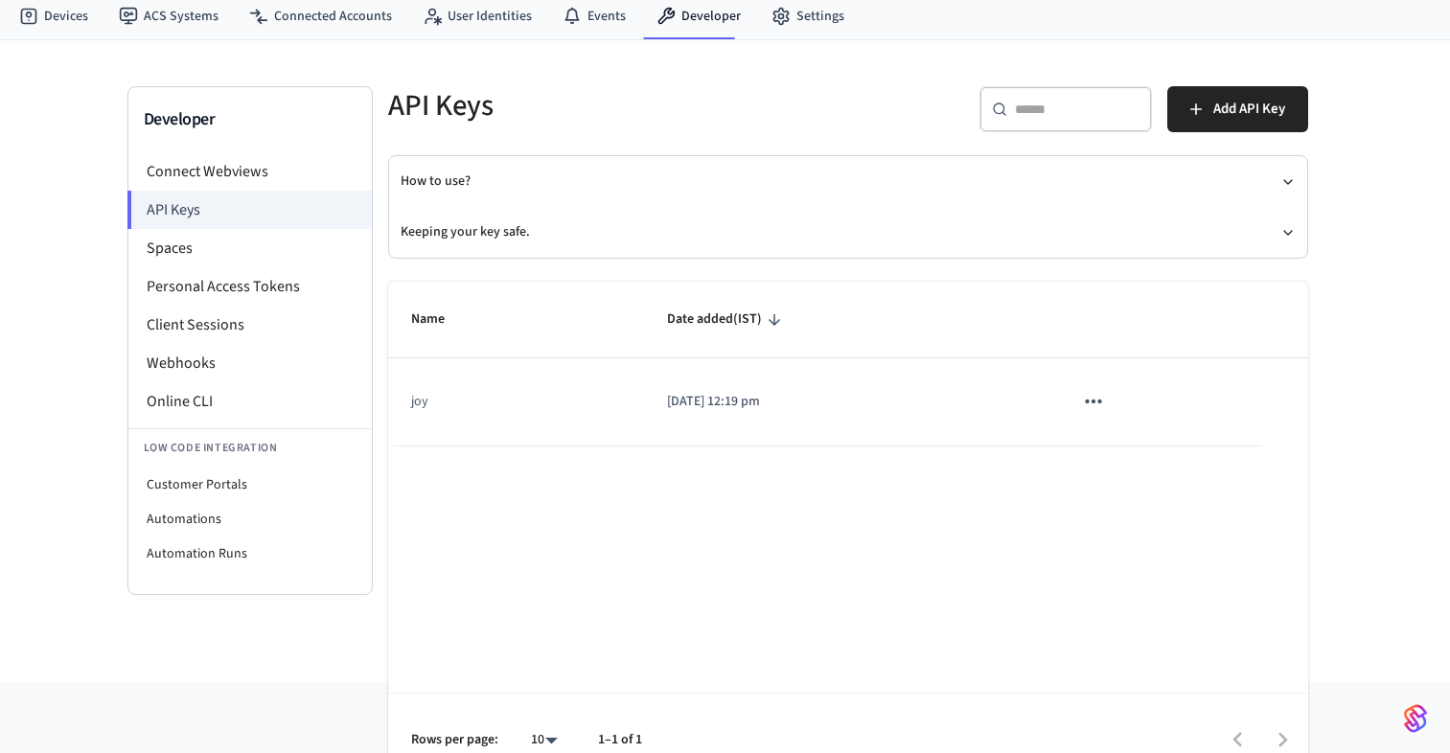
scroll to position [93, 0]
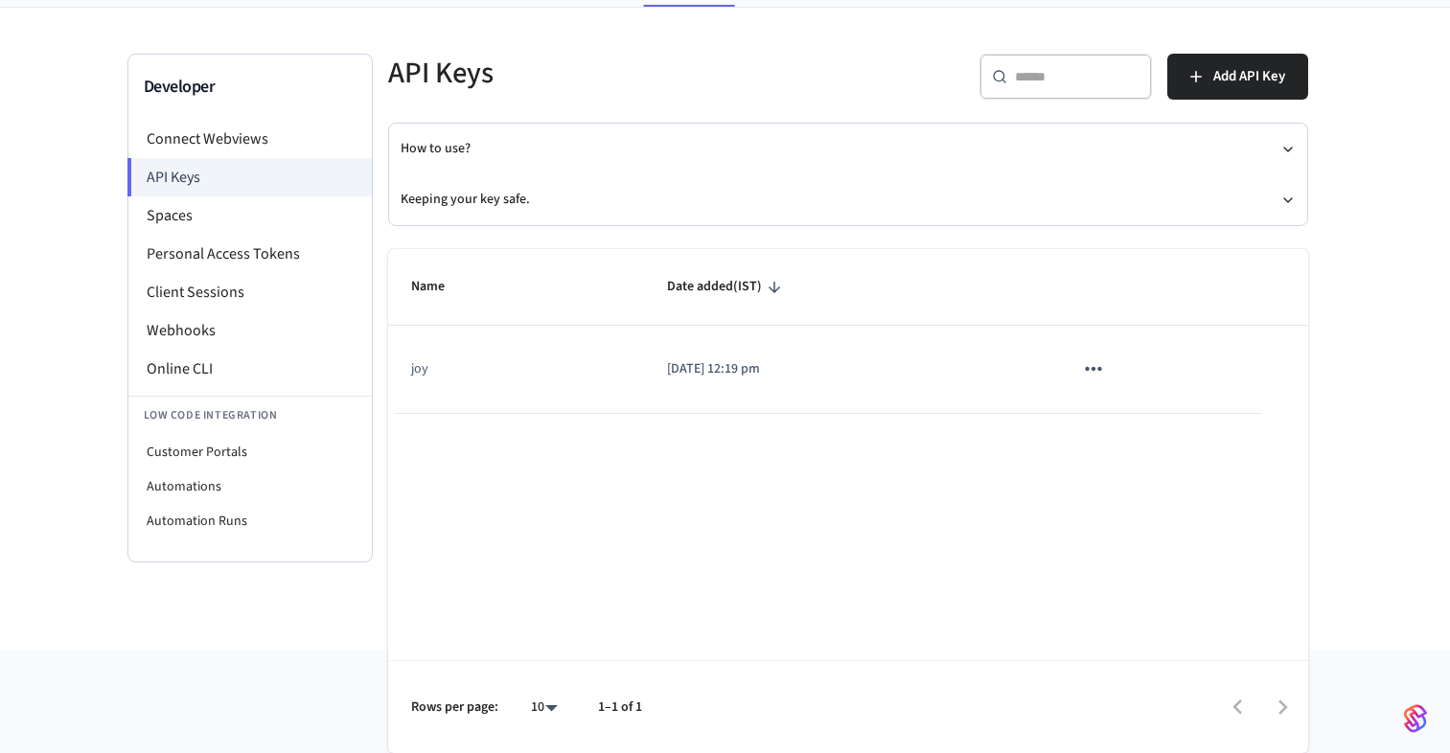
click at [766, 284] on icon "sticky table" at bounding box center [774, 287] width 17 height 17
click at [770, 287] on icon "sticky table" at bounding box center [774, 287] width 11 height 11
click at [1098, 365] on icon "sticky table" at bounding box center [1093, 368] width 25 height 25
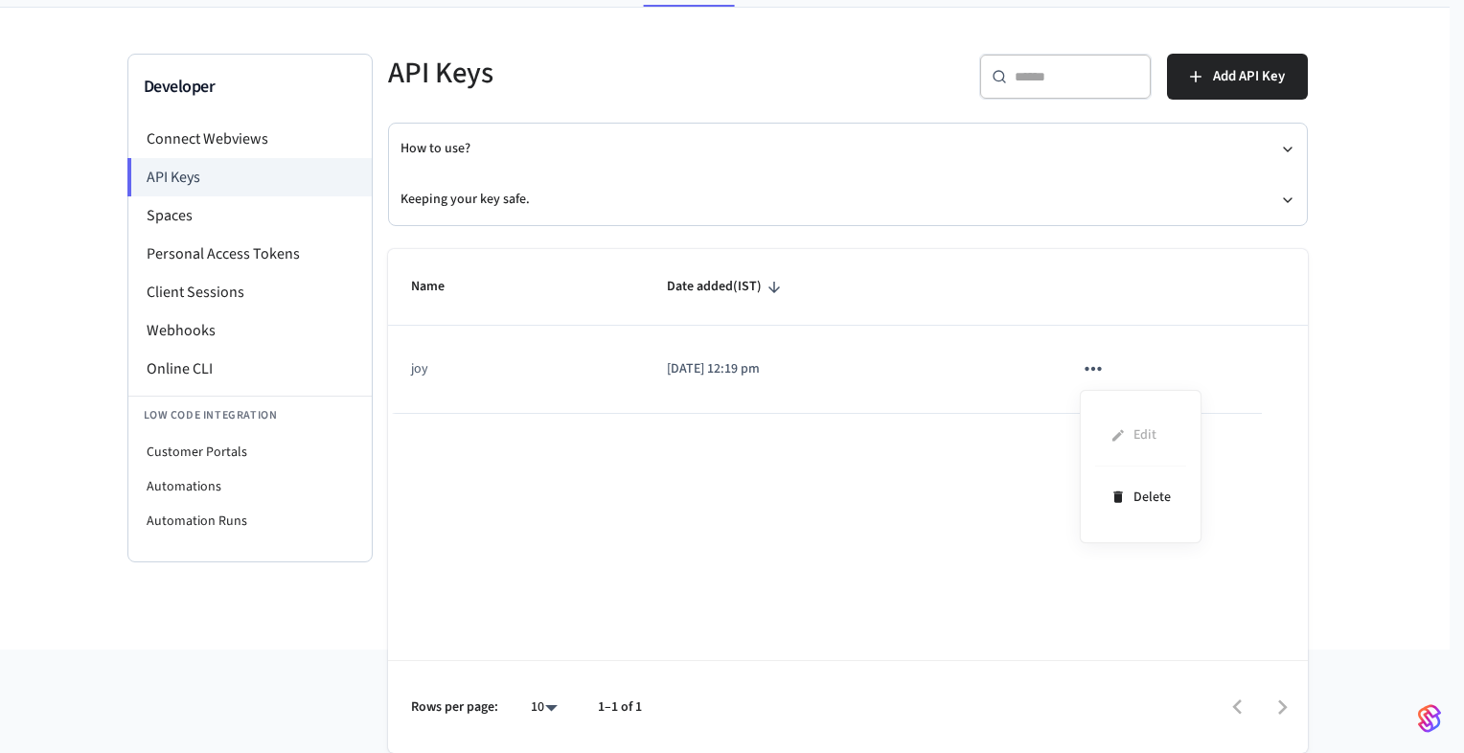
click at [1098, 365] on div at bounding box center [732, 376] width 1464 height 753
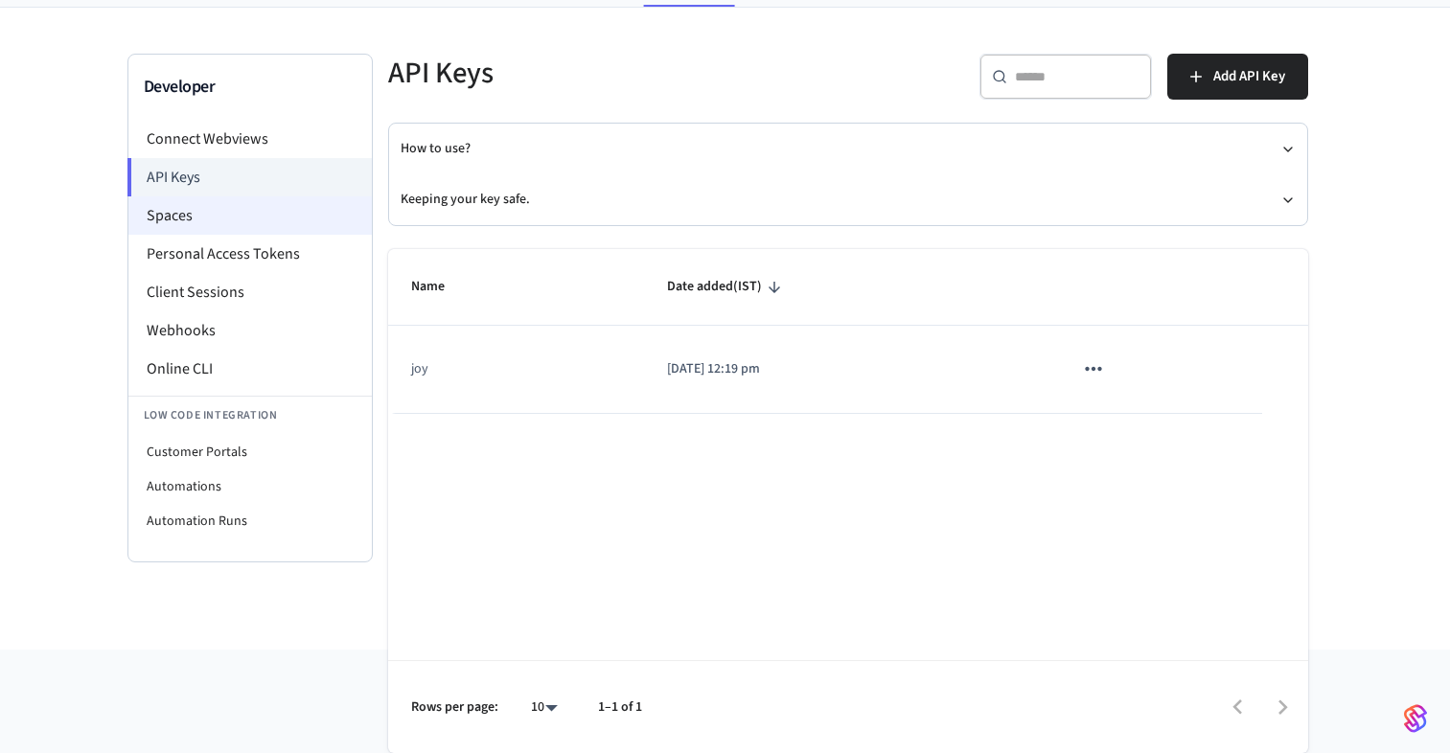
click at [306, 222] on li "Spaces" at bounding box center [249, 215] width 243 height 38
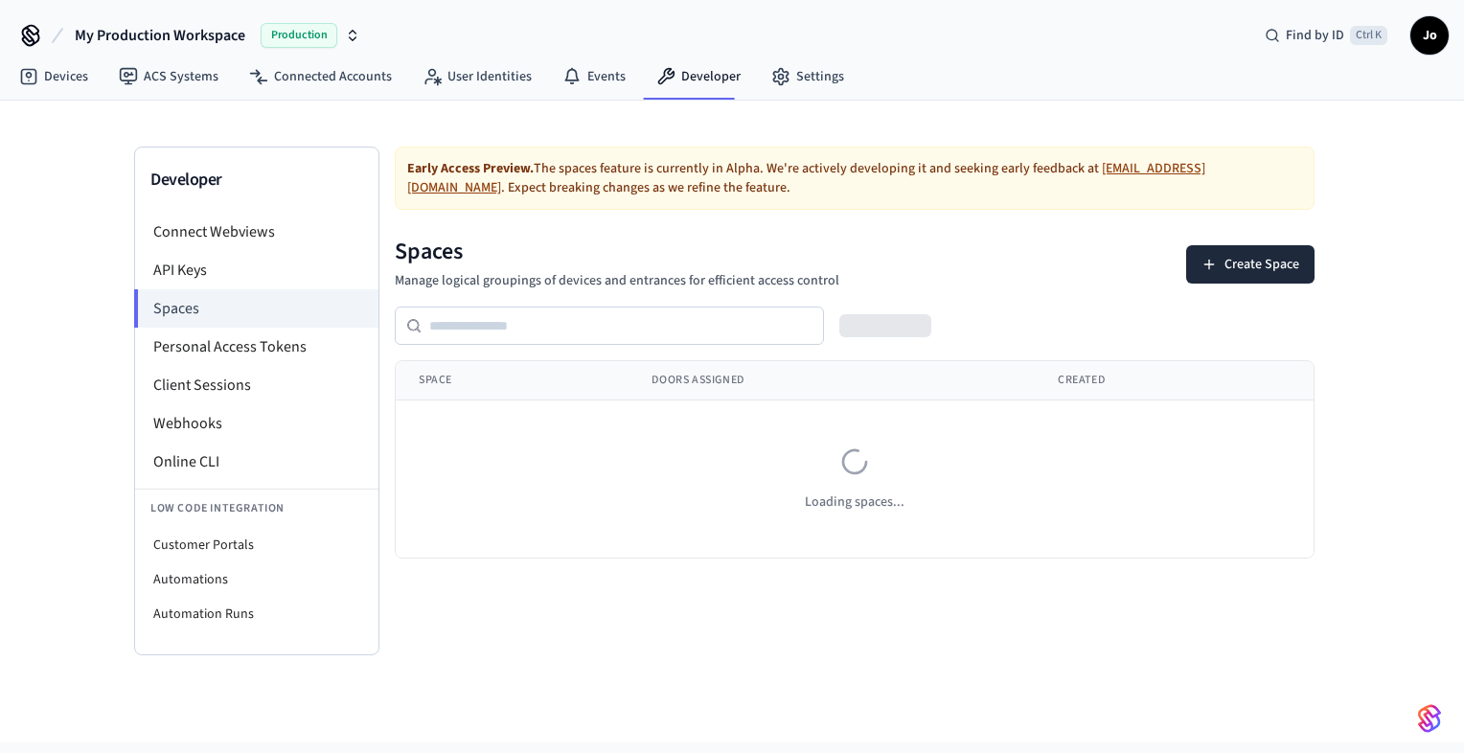
click at [318, 144] on div "Developer Connect Webviews API Keys Spaces Personal Access Tokens Client Sessio…" at bounding box center [732, 378] width 1227 height 555
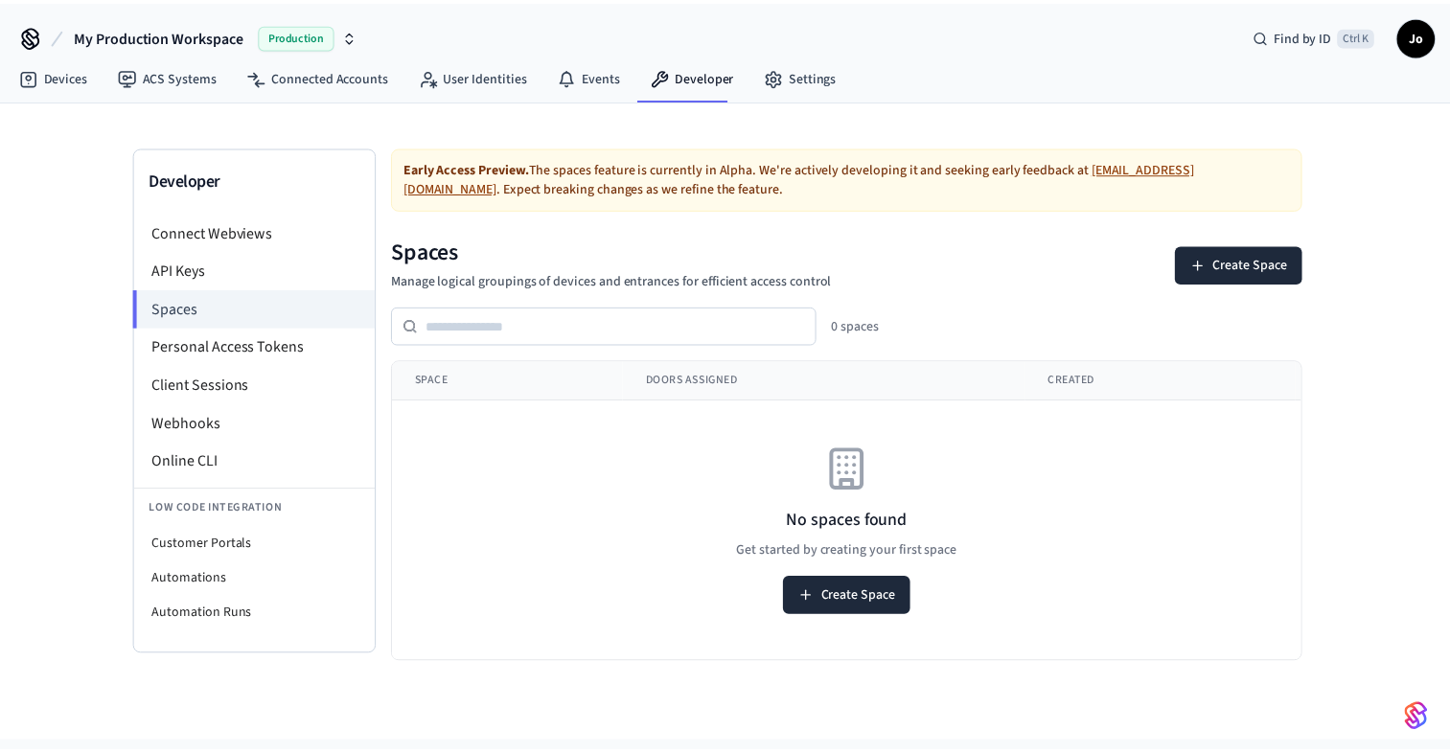
scroll to position [93, 0]
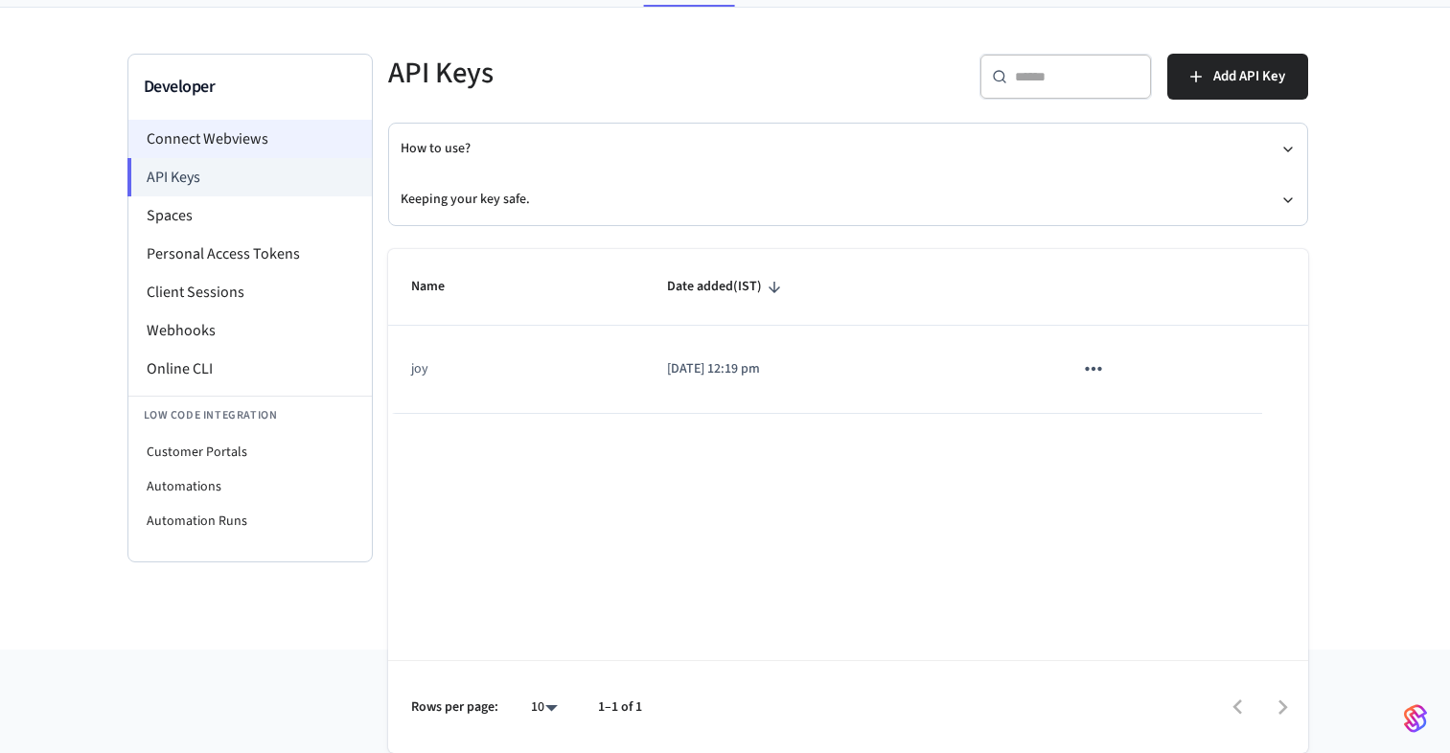
click at [202, 137] on li "Connect Webviews" at bounding box center [249, 139] width 243 height 38
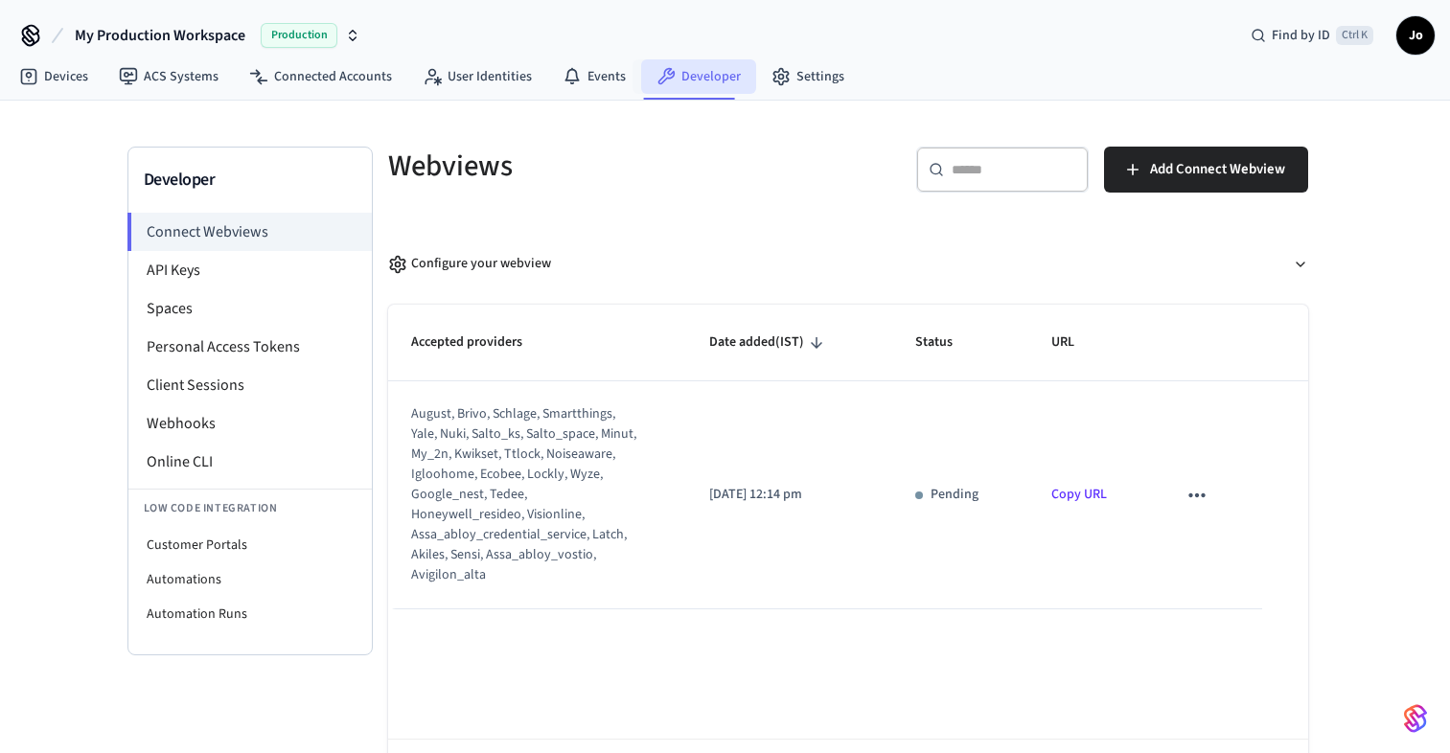
click at [669, 83] on link "Developer" at bounding box center [698, 76] width 115 height 34
click at [257, 355] on li "Personal Access Tokens" at bounding box center [249, 347] width 243 height 38
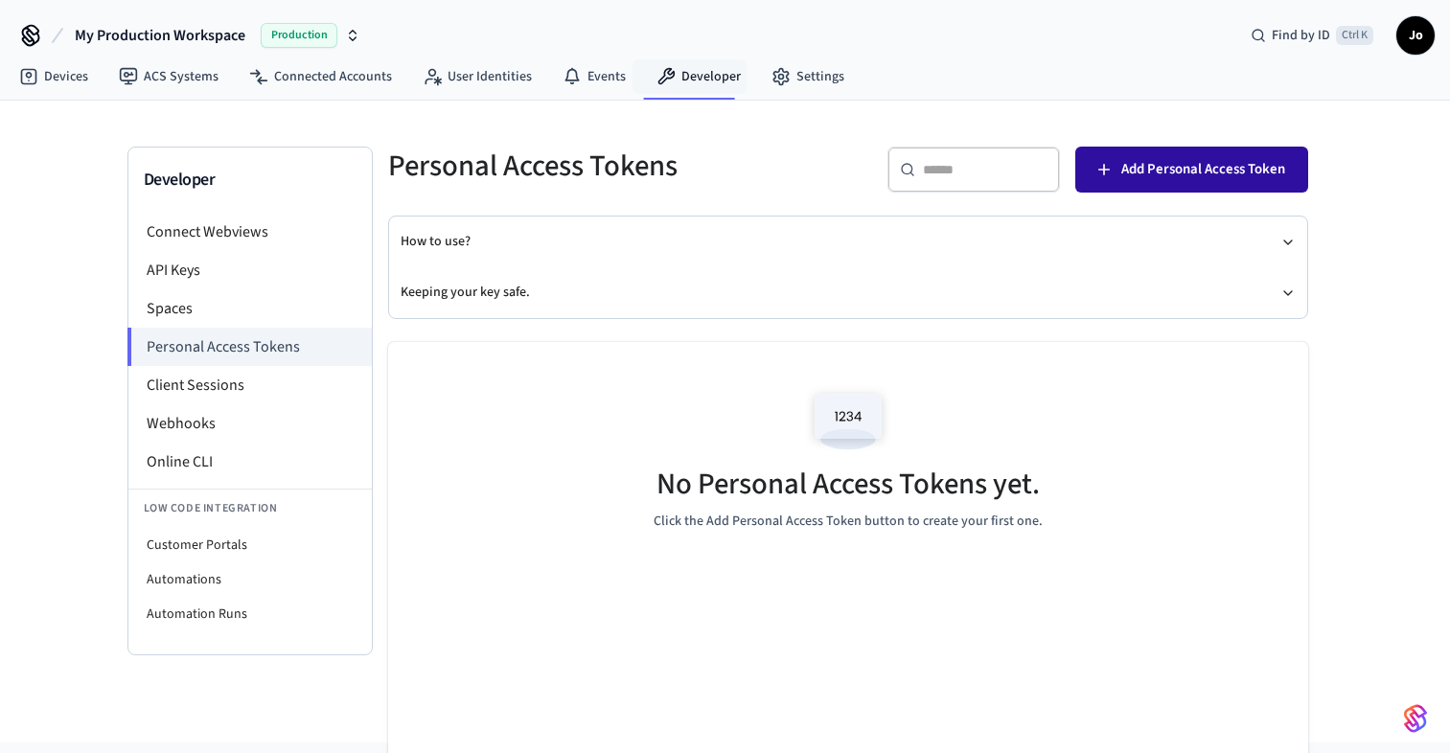
click at [1169, 192] on div "​ ​ Add Personal Access Token" at bounding box center [1084, 177] width 448 height 61
click at [1164, 170] on span "Add Personal Access Token" at bounding box center [1203, 169] width 164 height 25
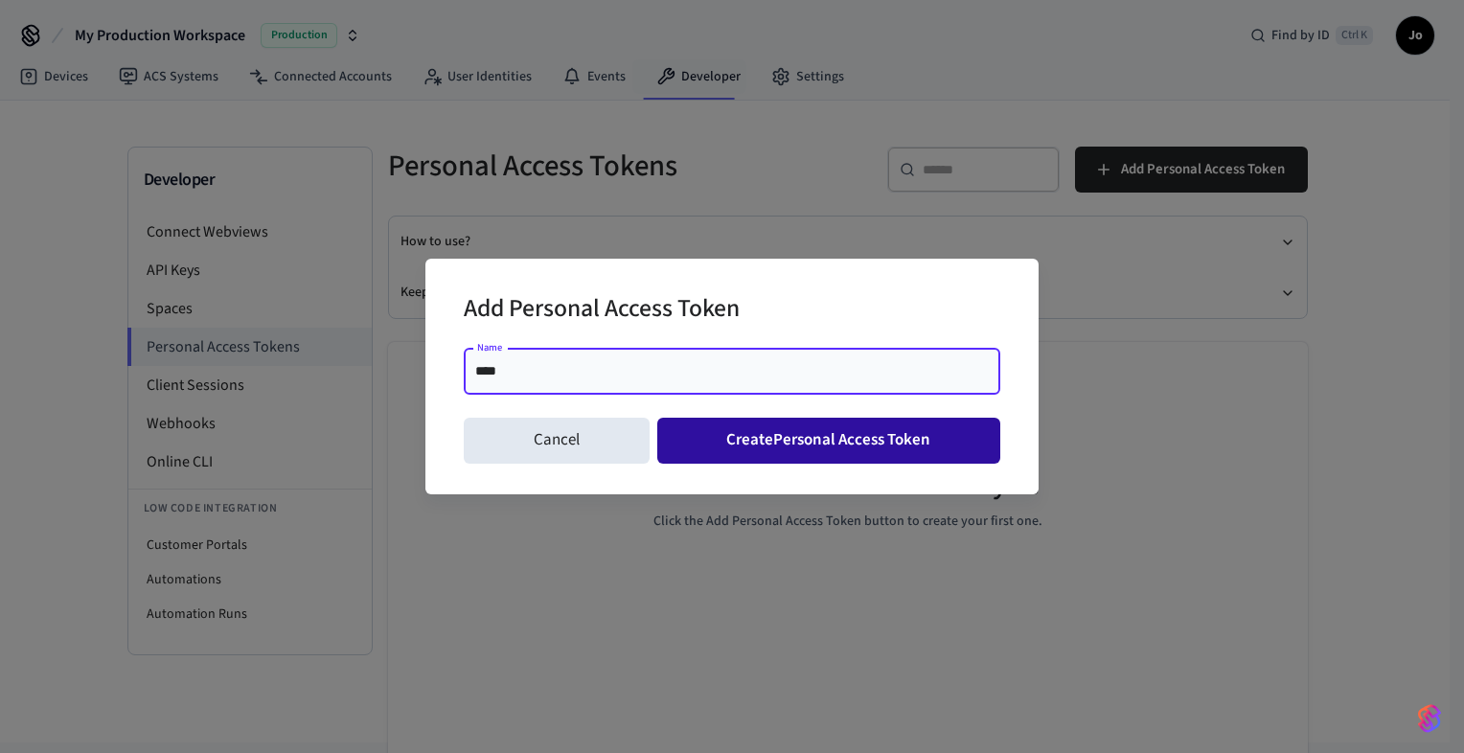
type input "****"
click at [744, 421] on button "Create Personal Access Token" at bounding box center [829, 441] width 344 height 46
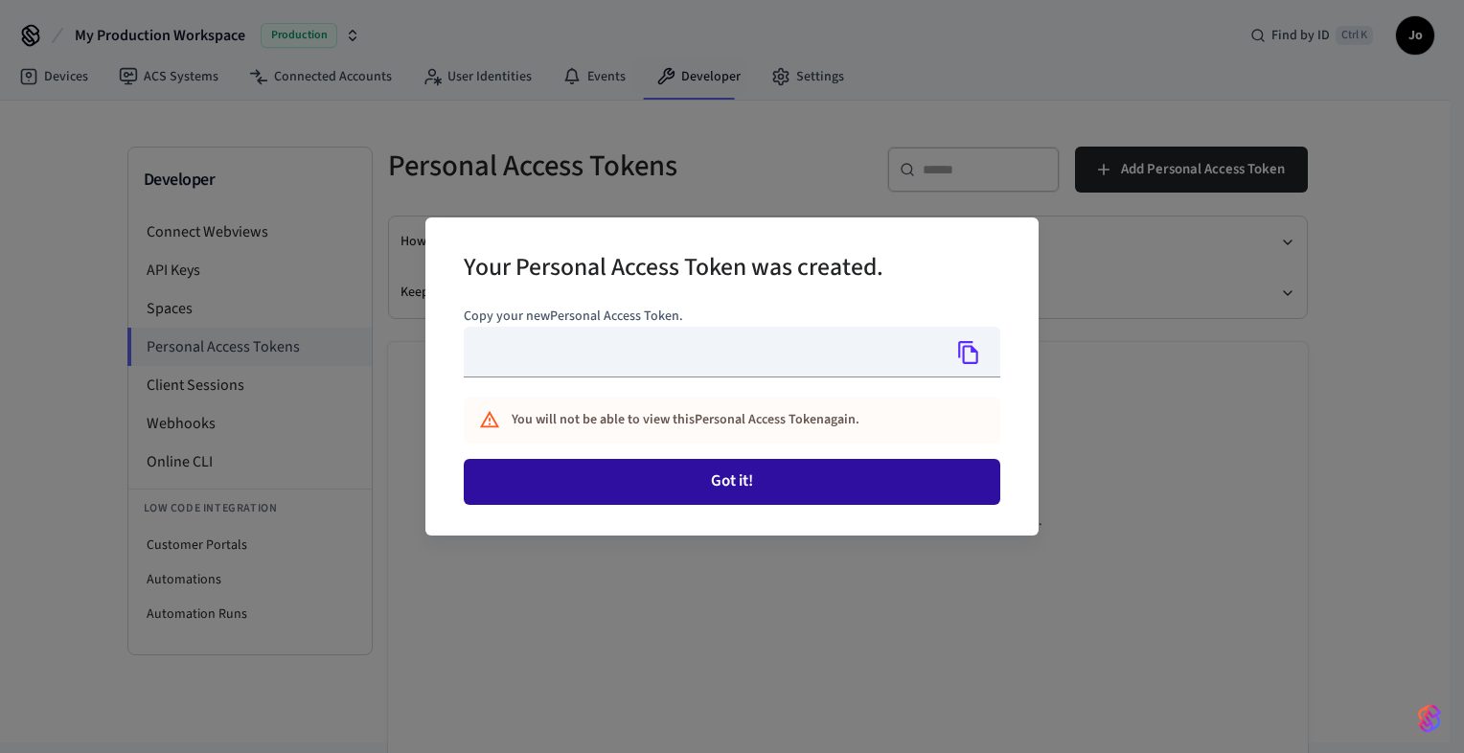
type input "**********"
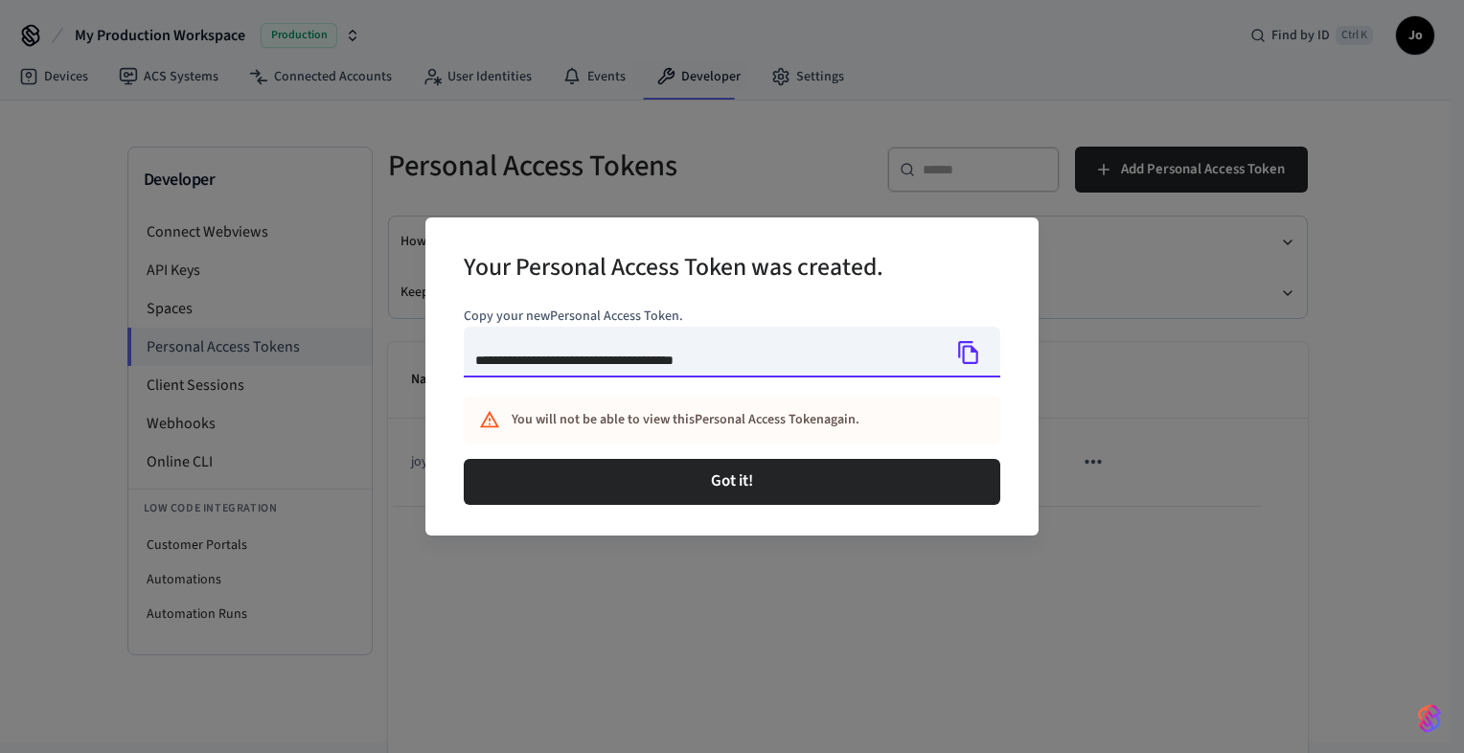
drag, startPoint x: 795, startPoint y: 351, endPoint x: 517, endPoint y: 342, distance: 278.0
click at [517, 342] on input "**********" at bounding box center [702, 352] width 477 height 51
click at [740, 367] on input "**********" at bounding box center [702, 352] width 477 height 51
drag, startPoint x: 778, startPoint y: 361, endPoint x: 750, endPoint y: 361, distance: 27.8
click at [750, 361] on input "**********" at bounding box center [702, 352] width 477 height 51
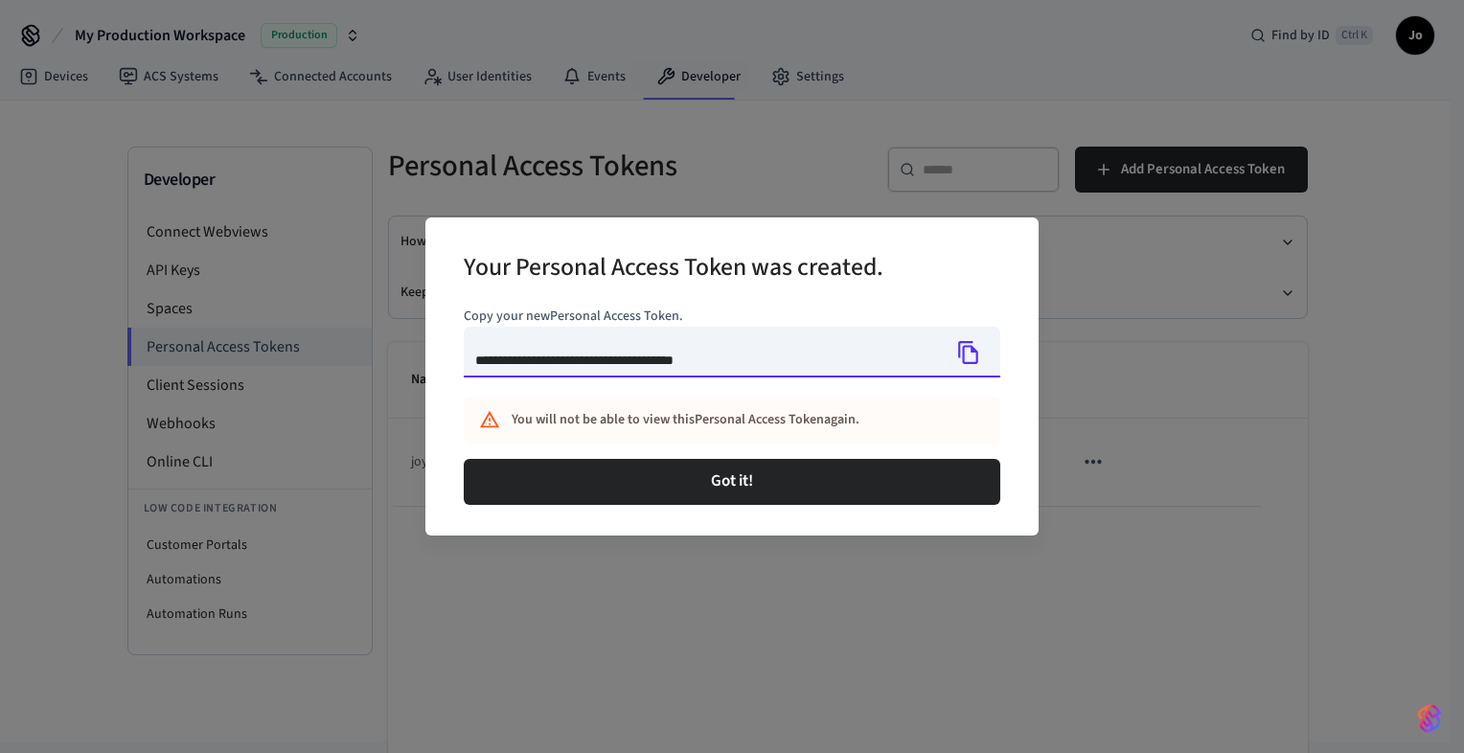
click at [957, 356] on icon "Copy" at bounding box center [968, 352] width 25 height 25
